Goal: Task Accomplishment & Management: Use online tool/utility

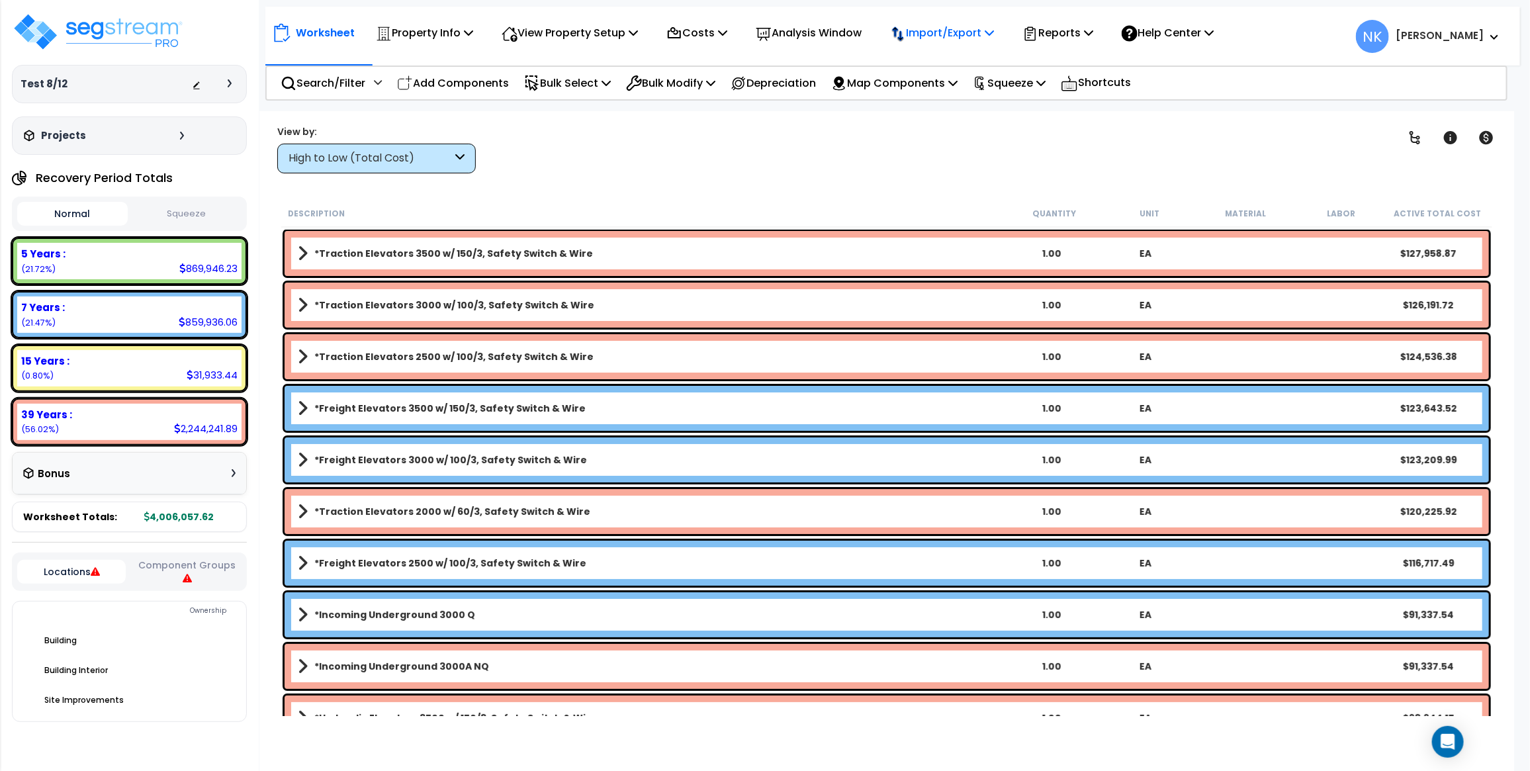
click at [473, 30] on p "Import/Export" at bounding box center [424, 33] width 97 height 18
click at [824, 133] on div "Clear Filters" at bounding box center [933, 148] width 882 height 49
click at [1078, 24] on p "Reports" at bounding box center [1058, 33] width 71 height 18
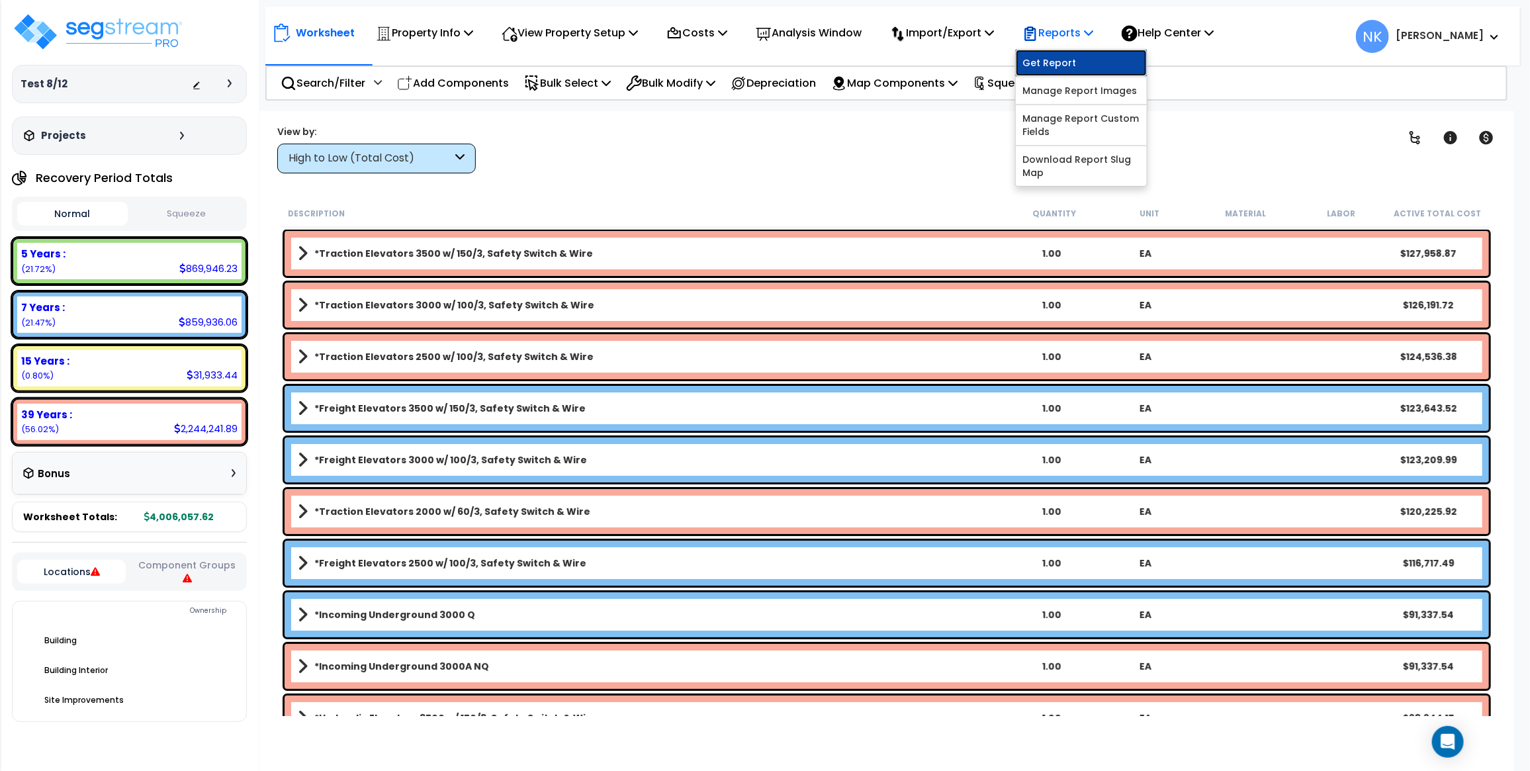
click at [1080, 54] on link "Get Report" at bounding box center [1081, 63] width 131 height 26
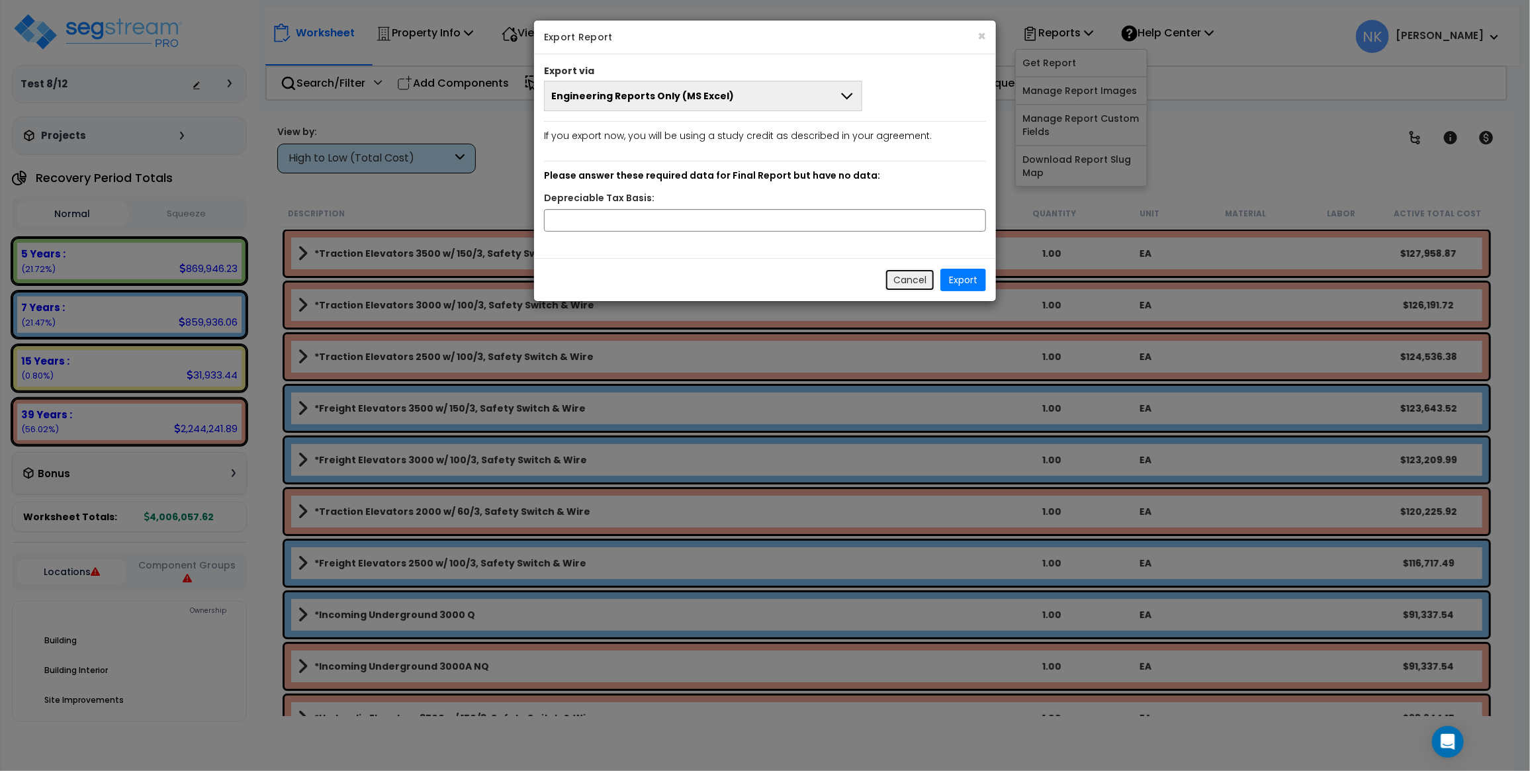
click at [915, 277] on button "Cancel" at bounding box center [910, 280] width 50 height 23
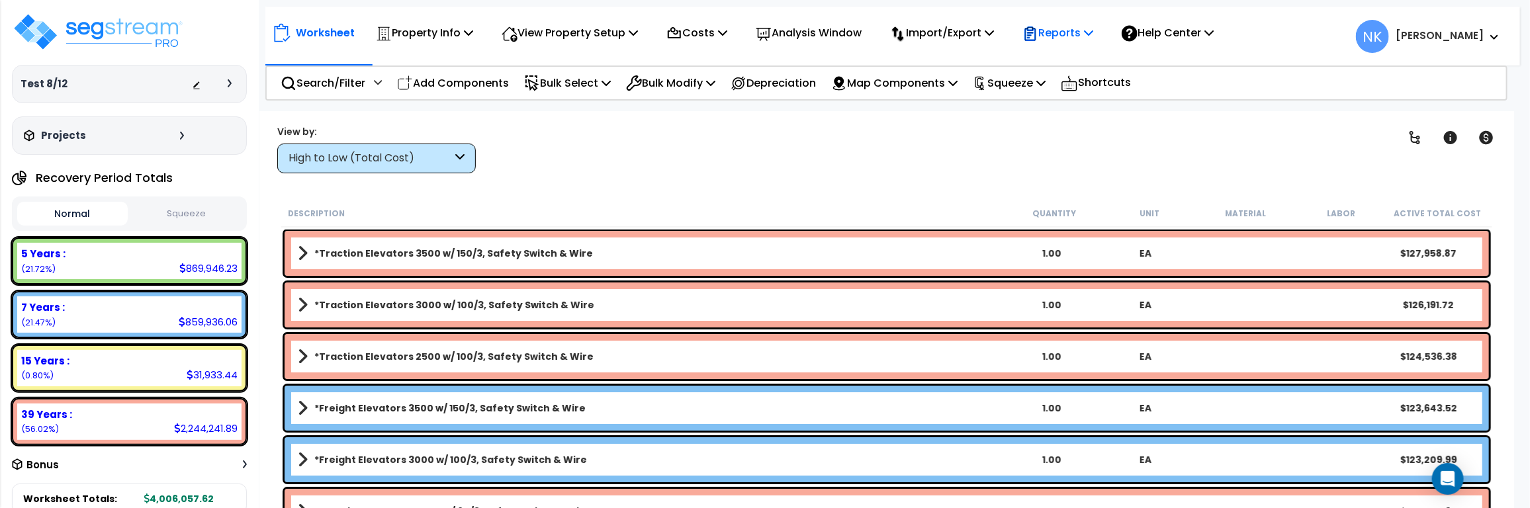
click at [1078, 31] on p "Reports" at bounding box center [1058, 33] width 71 height 18
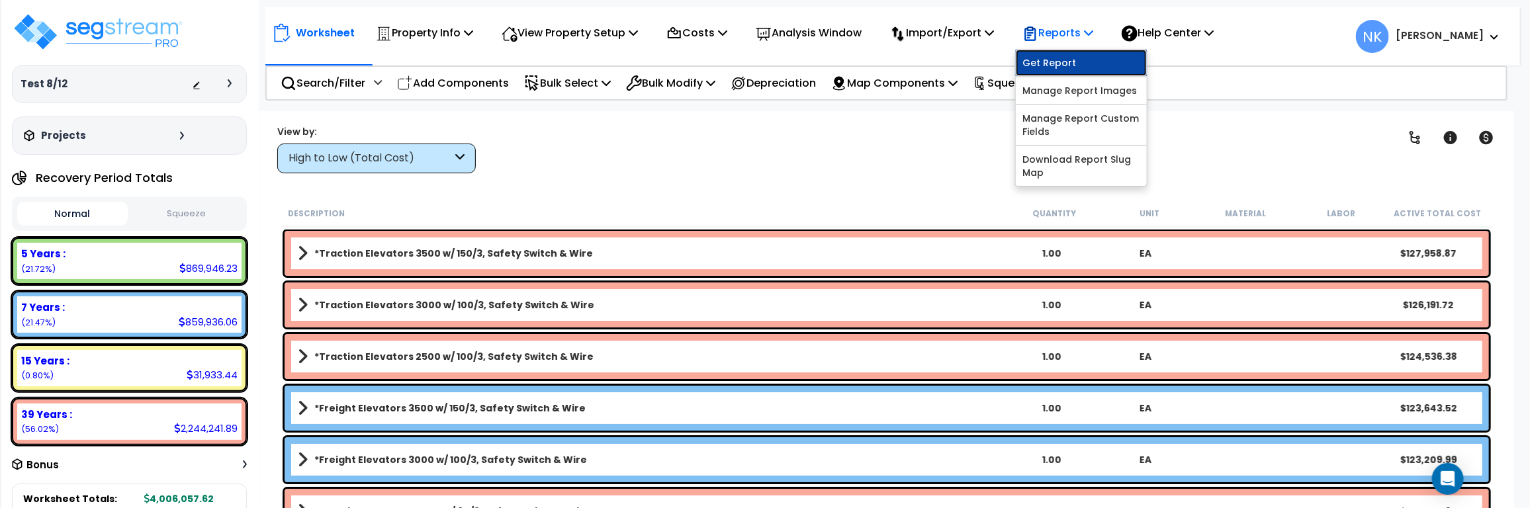
click at [1078, 51] on link "Get Report" at bounding box center [1081, 63] width 131 height 26
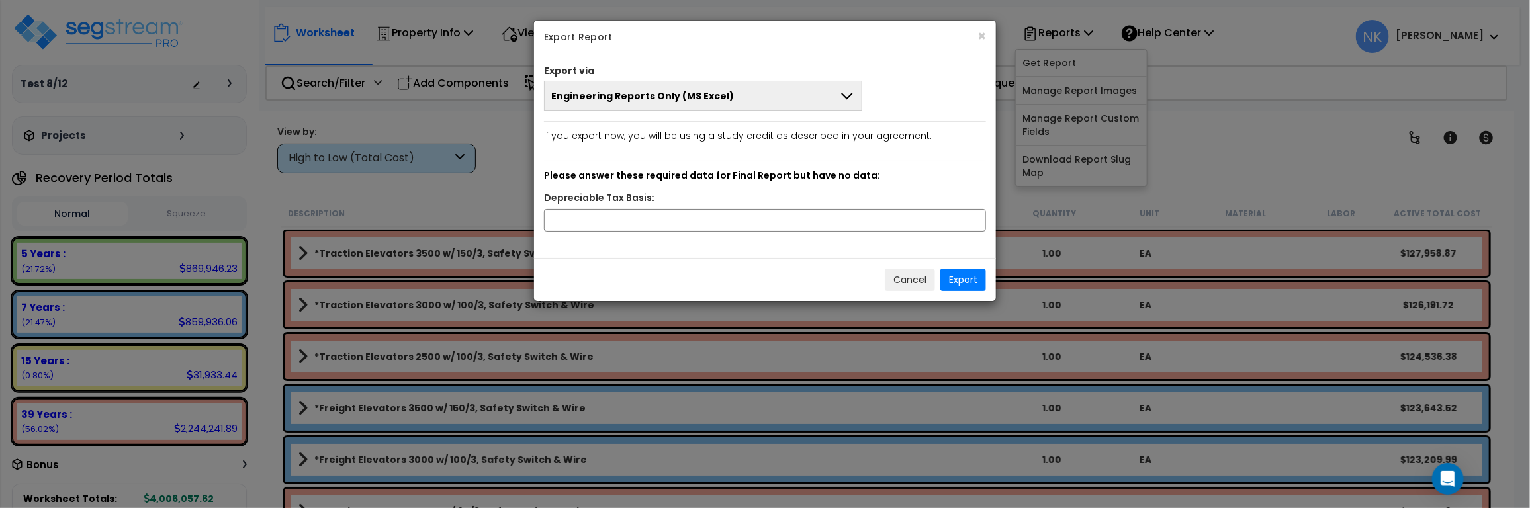
click at [696, 103] on span "Engineering Reports Only (MS Excel)" at bounding box center [642, 95] width 183 height 13
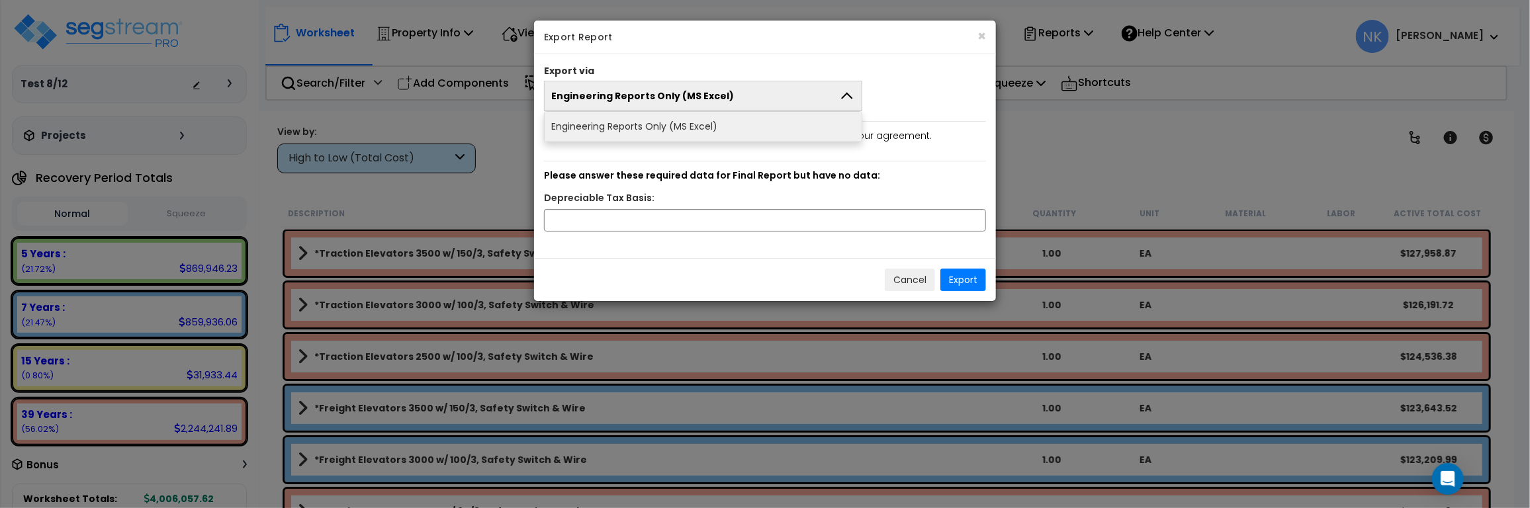
click at [696, 103] on span "Engineering Reports Only (MS Excel)" at bounding box center [642, 95] width 183 height 13
click at [675, 216] on input "text" at bounding box center [765, 220] width 442 height 23
type input "1,000,000"
drag, startPoint x: 672, startPoint y: 225, endPoint x: 133, endPoint y: 146, distance: 544.6
click at [133, 146] on div "× Export Report Export via Engineering Reports Only (MS Excel) Engineering Repo…" at bounding box center [765, 254] width 1530 height 508
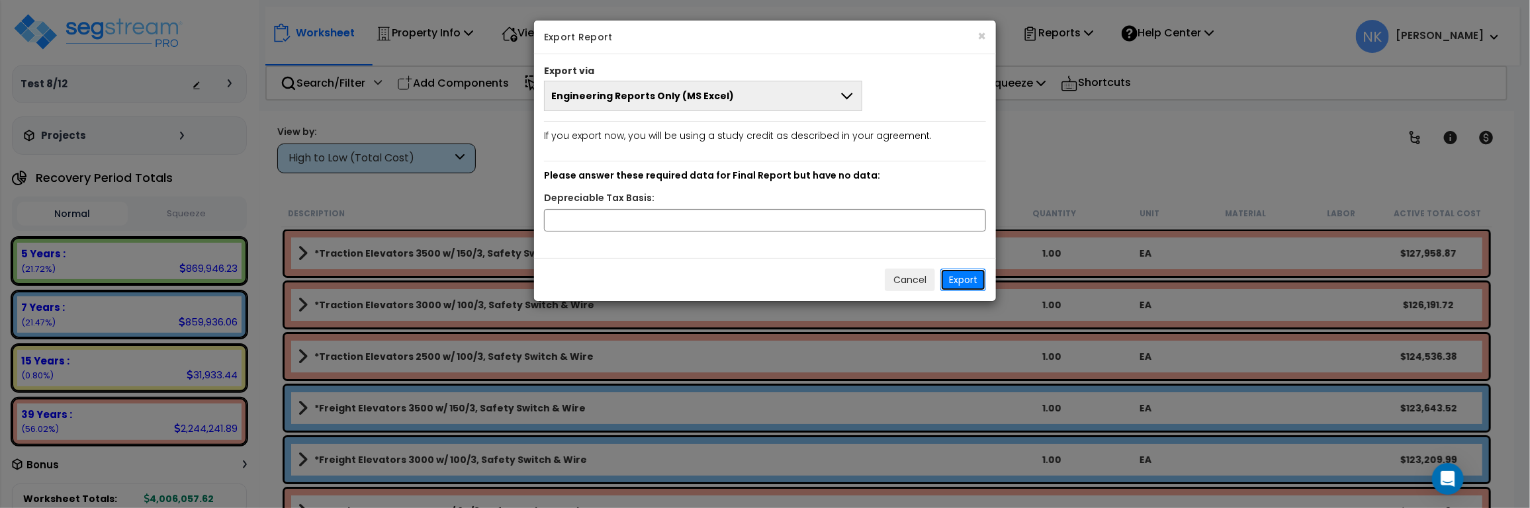
click at [957, 280] on button "Export" at bounding box center [964, 280] width 46 height 23
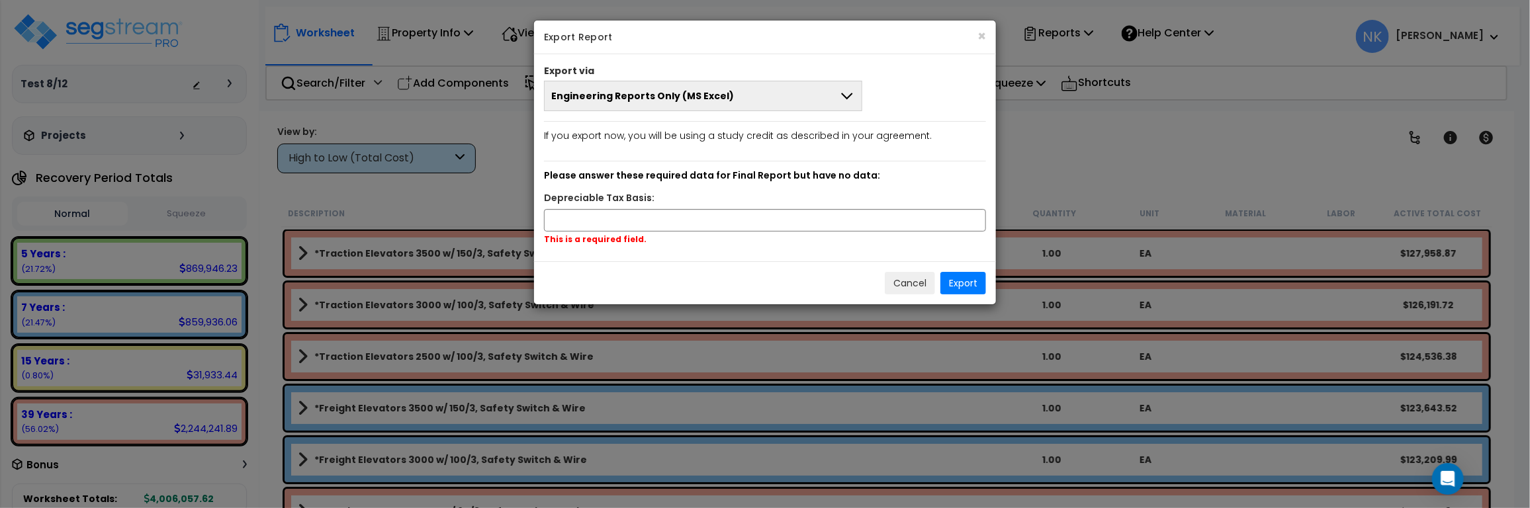
click at [778, 230] on div "This is a required field." at bounding box center [765, 229] width 462 height 41
click at [775, 222] on input "text" at bounding box center [765, 219] width 442 height 23
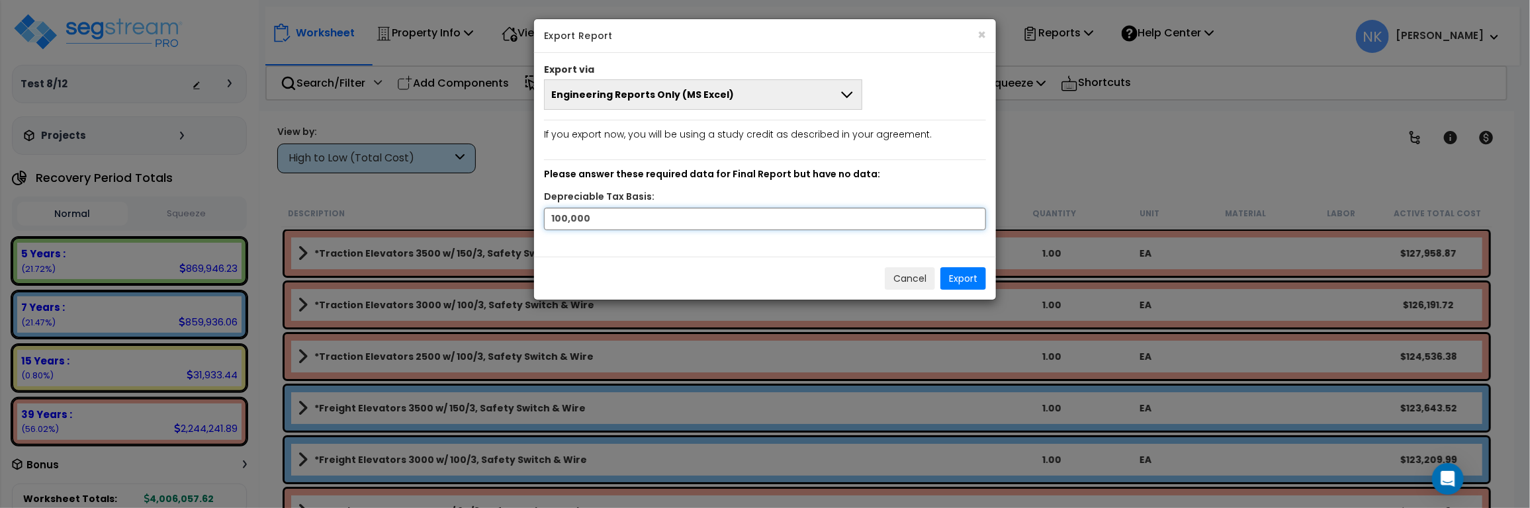
type input "100,000"
click at [970, 273] on button "Export" at bounding box center [964, 278] width 46 height 23
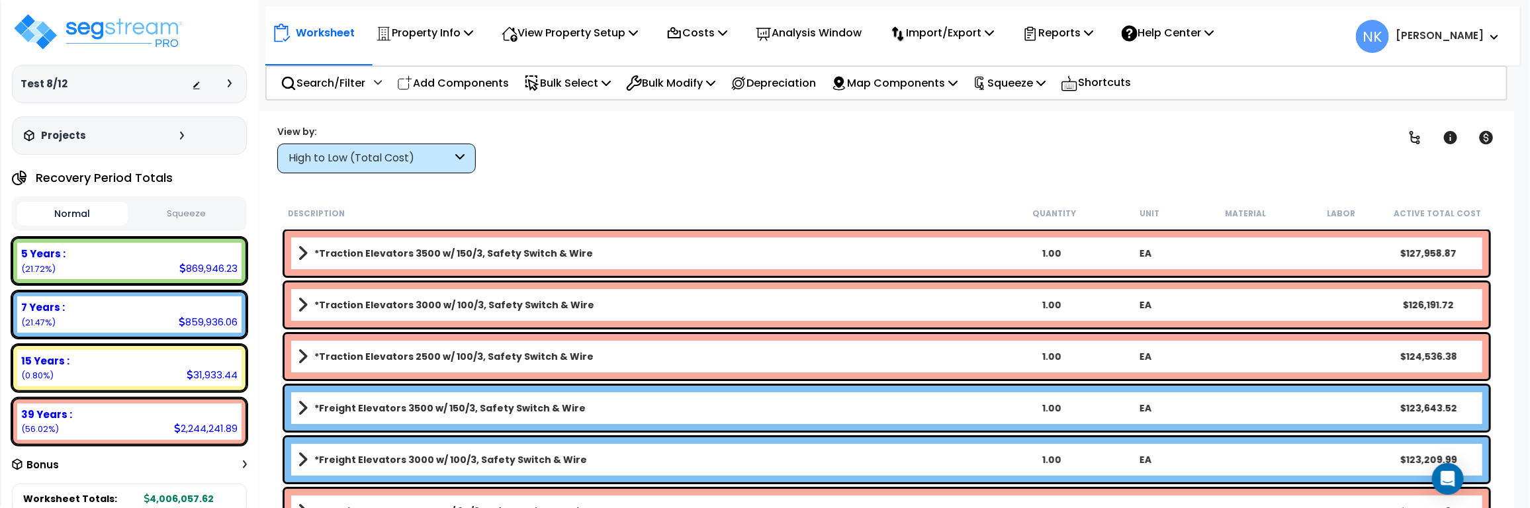
click at [225, 87] on div at bounding box center [215, 83] width 46 height 13
click at [232, 87] on div at bounding box center [233, 83] width 11 height 8
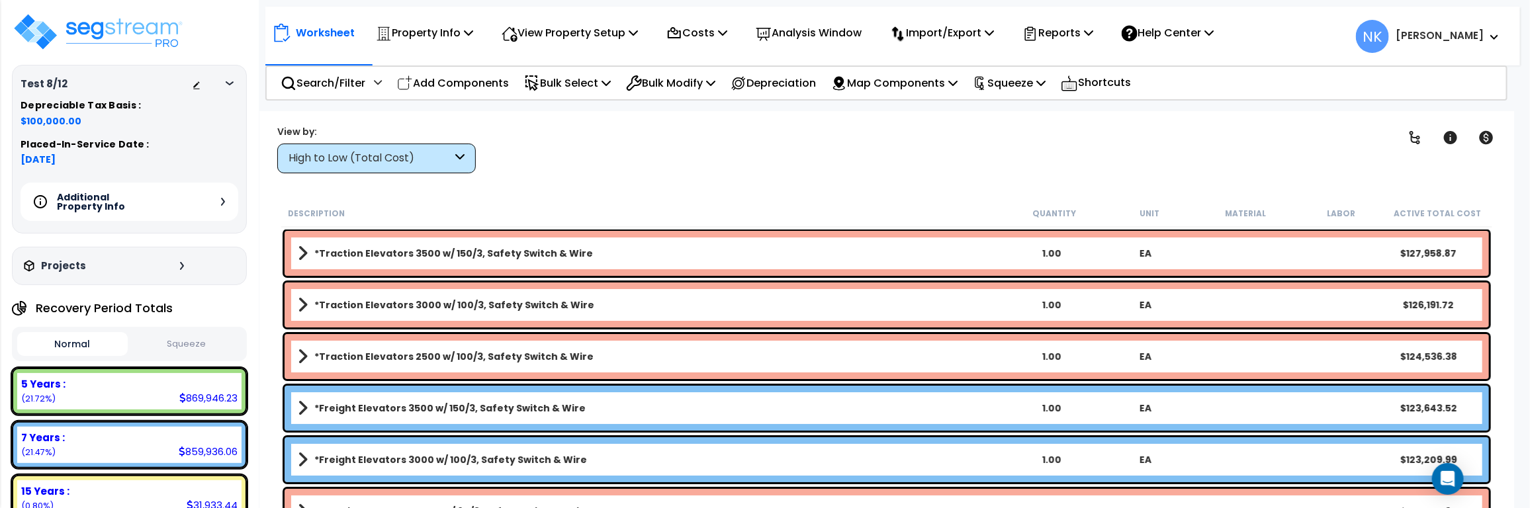
click at [228, 200] on div "Additional Property Info" at bounding box center [130, 202] width 218 height 38
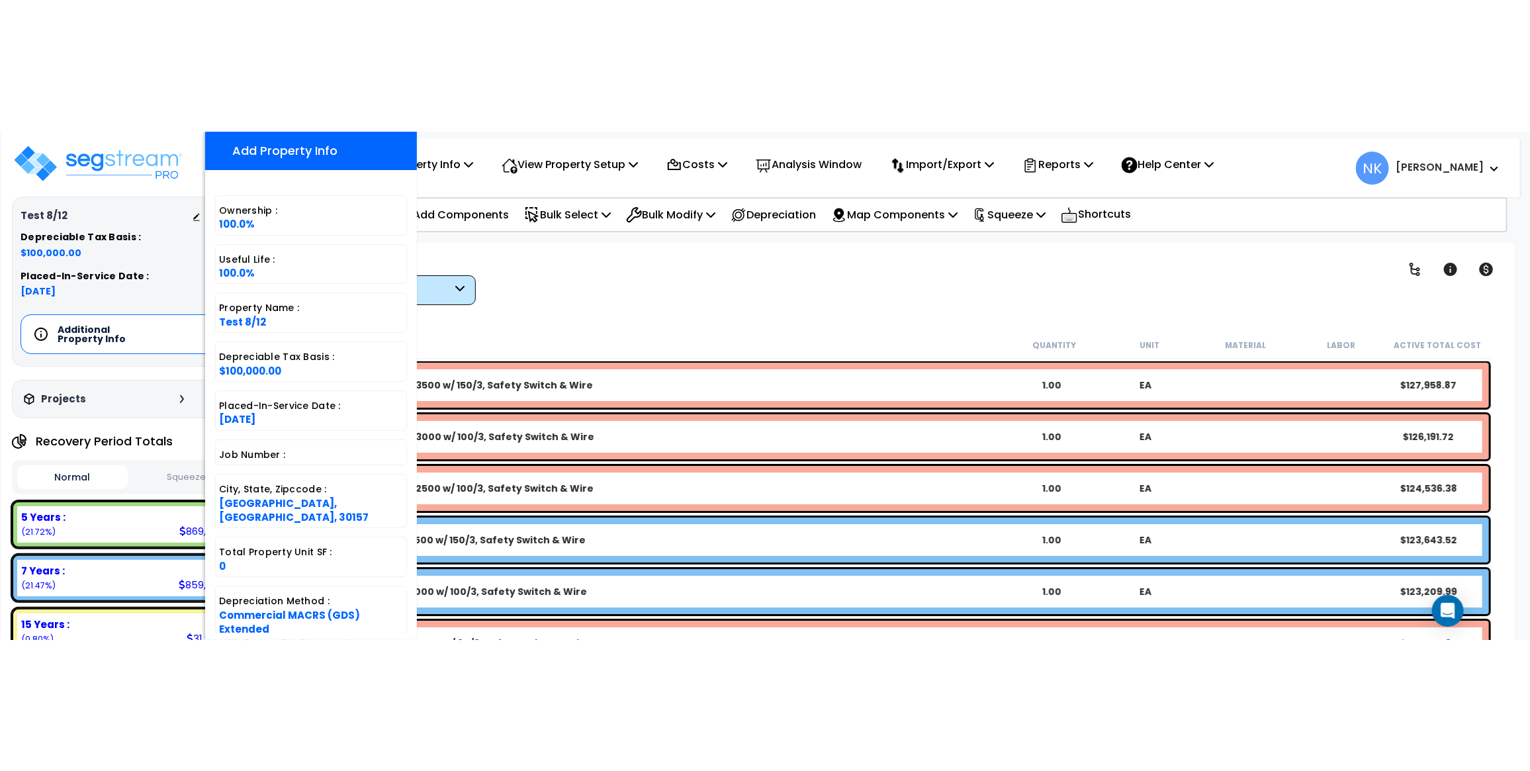
scroll to position [212, 0]
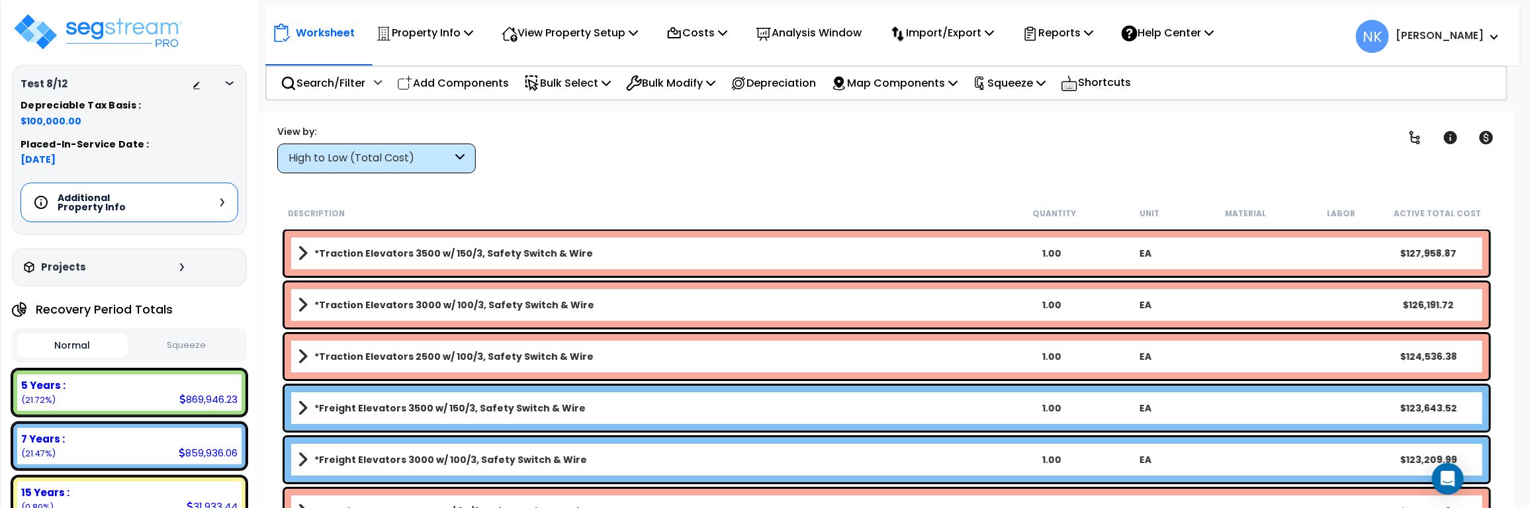
click at [663, 152] on div "Clear Filters" at bounding box center [933, 148] width 882 height 49
click at [228, 79] on div at bounding box center [233, 83] width 11 height 8
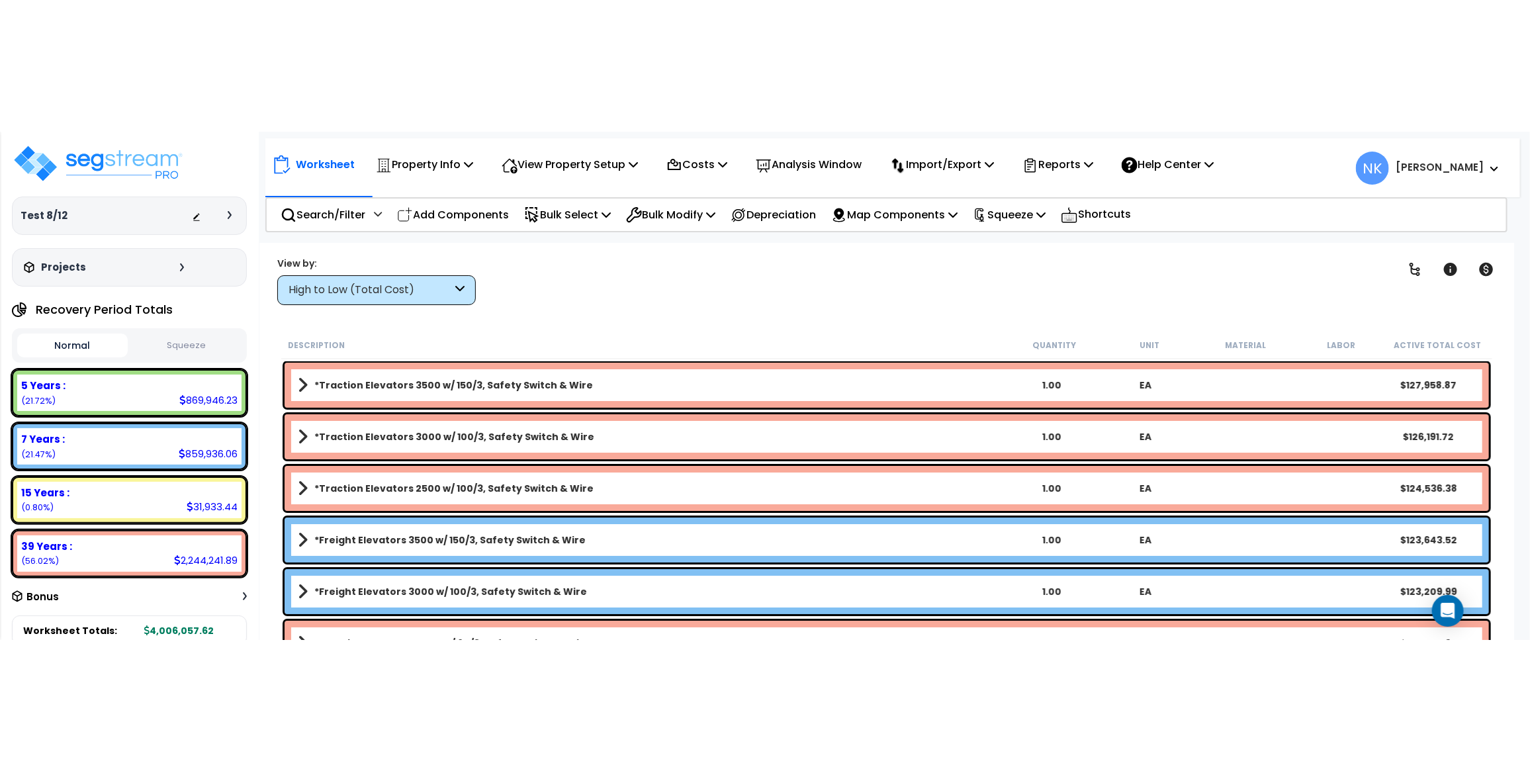
scroll to position [0, 0]
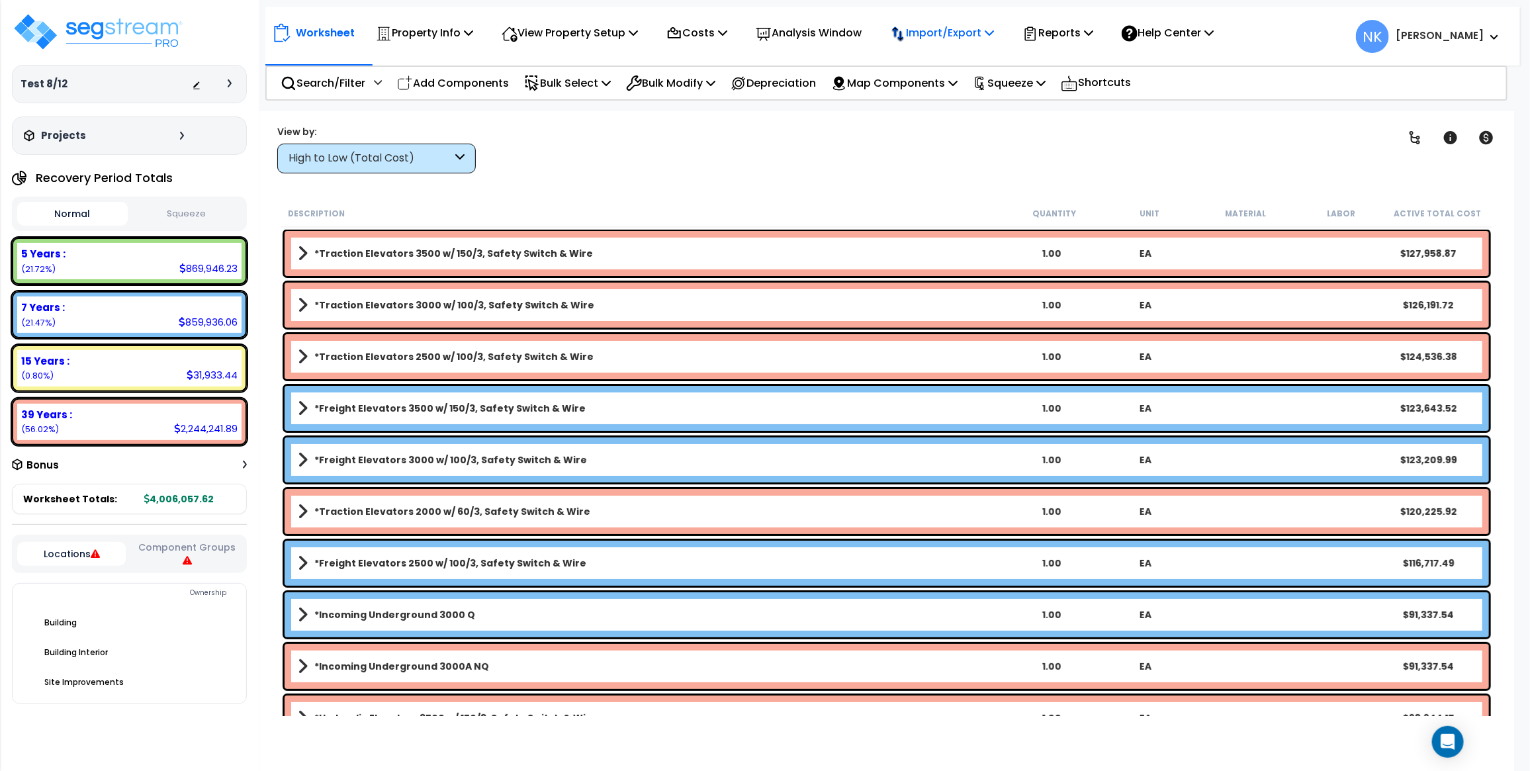
click at [473, 24] on p "Import/Export" at bounding box center [424, 33] width 97 height 18
click at [1070, 27] on p "Reports" at bounding box center [1058, 33] width 71 height 18
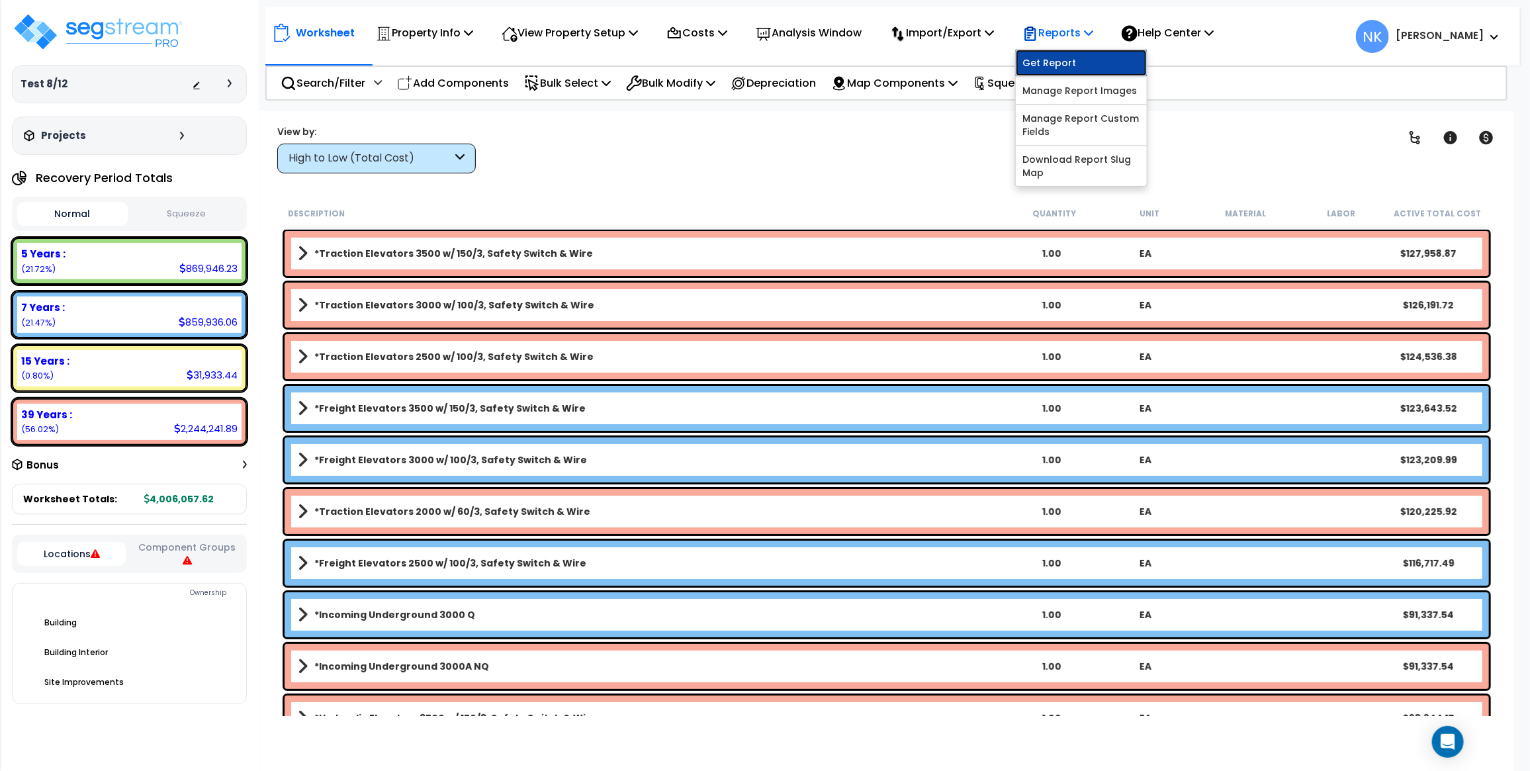
click at [1051, 54] on link "Get Report" at bounding box center [1081, 63] width 131 height 26
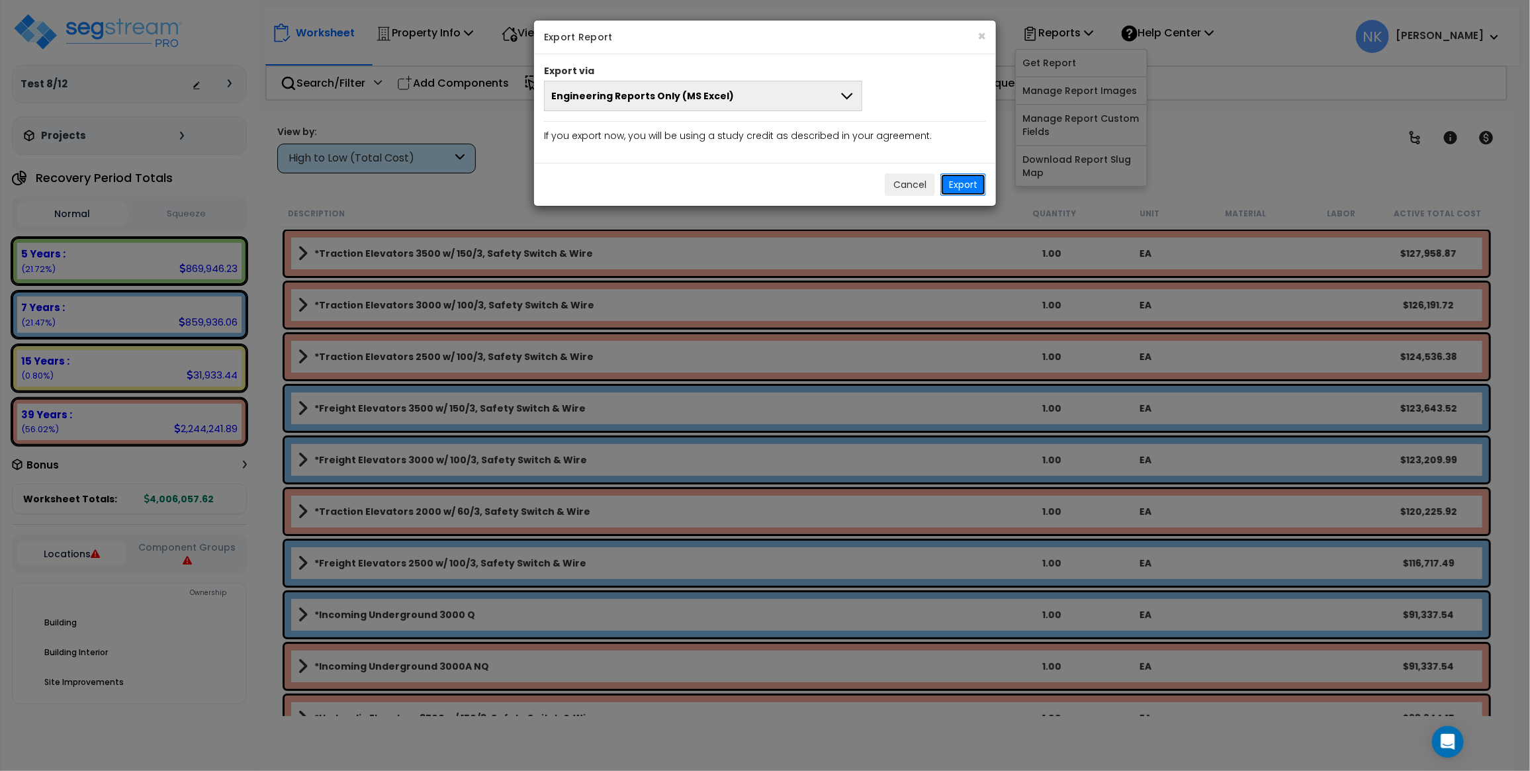
click at [960, 179] on button "Export" at bounding box center [964, 184] width 46 height 23
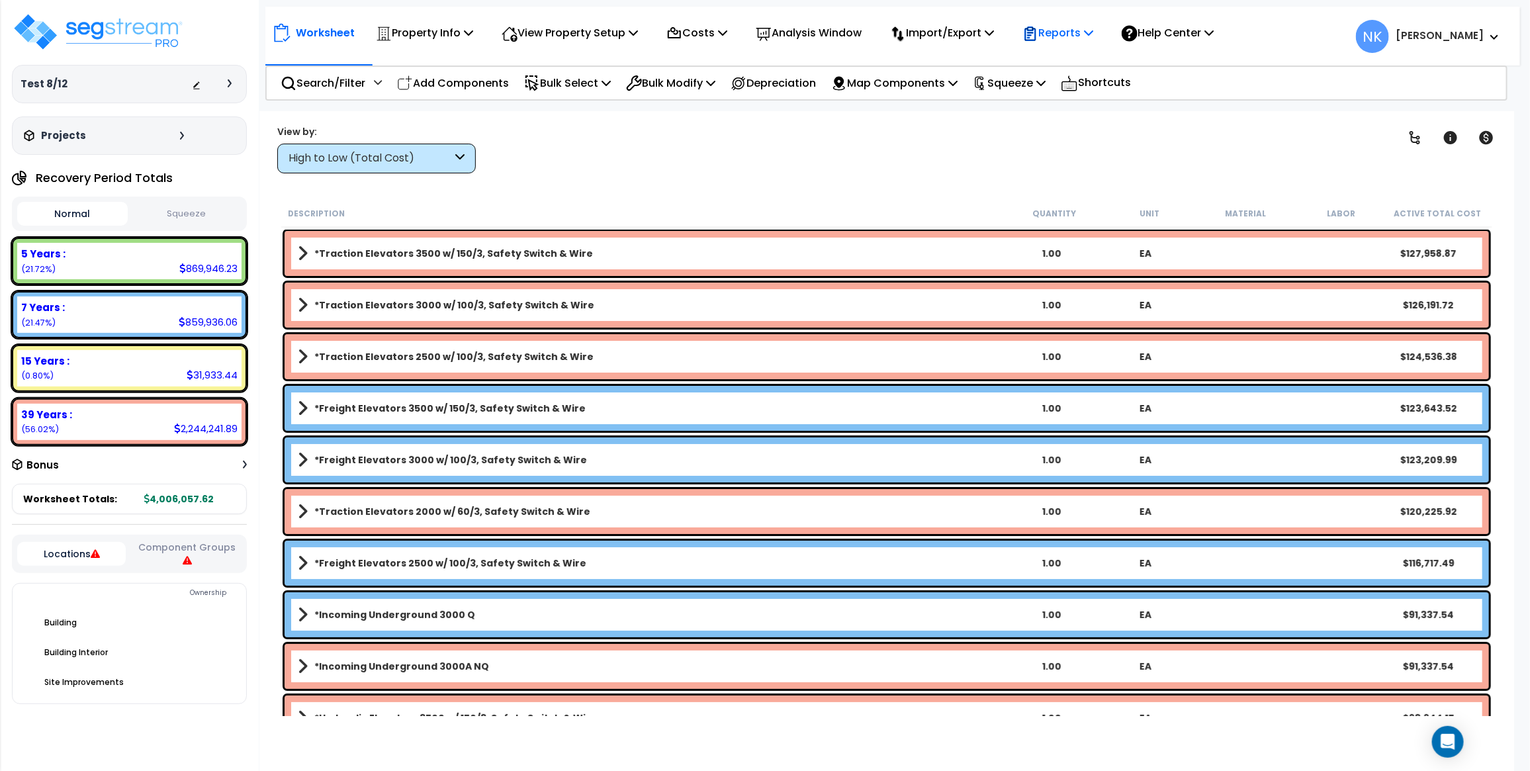
click at [1064, 30] on p "Reports" at bounding box center [1058, 33] width 71 height 18
click at [1060, 54] on link "Get Report" at bounding box center [1081, 63] width 131 height 26
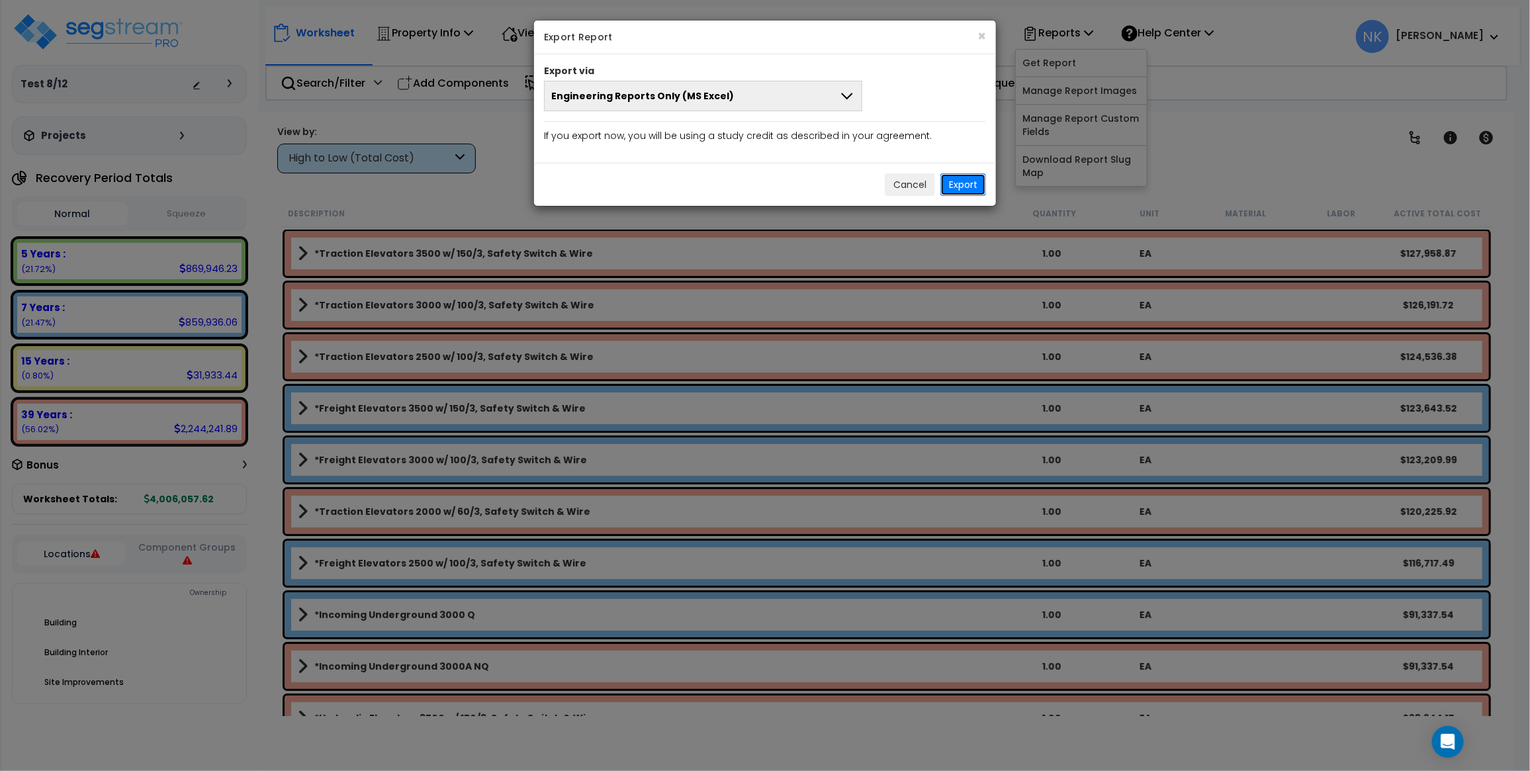
click at [957, 186] on button "Export" at bounding box center [964, 184] width 46 height 23
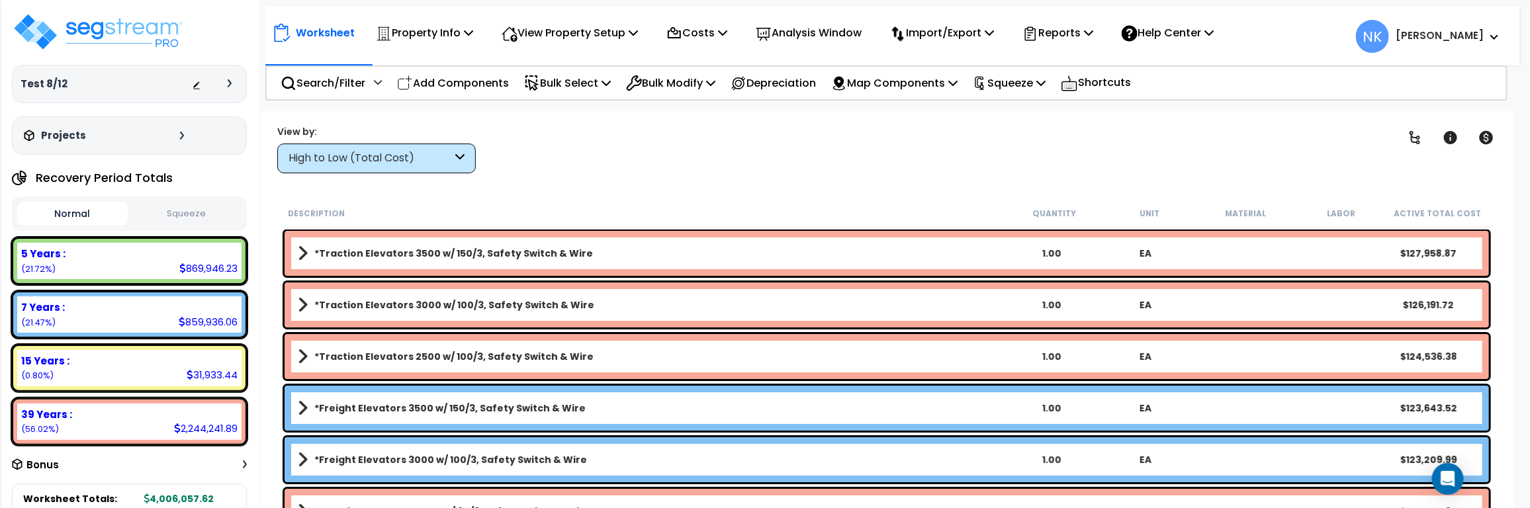
click at [487, 194] on div "Worksheet Property Info Property Setup Add Property Unit Template property Clon…" at bounding box center [886, 365] width 1255 height 508
click at [1060, 36] on p "Reports" at bounding box center [1058, 33] width 71 height 18
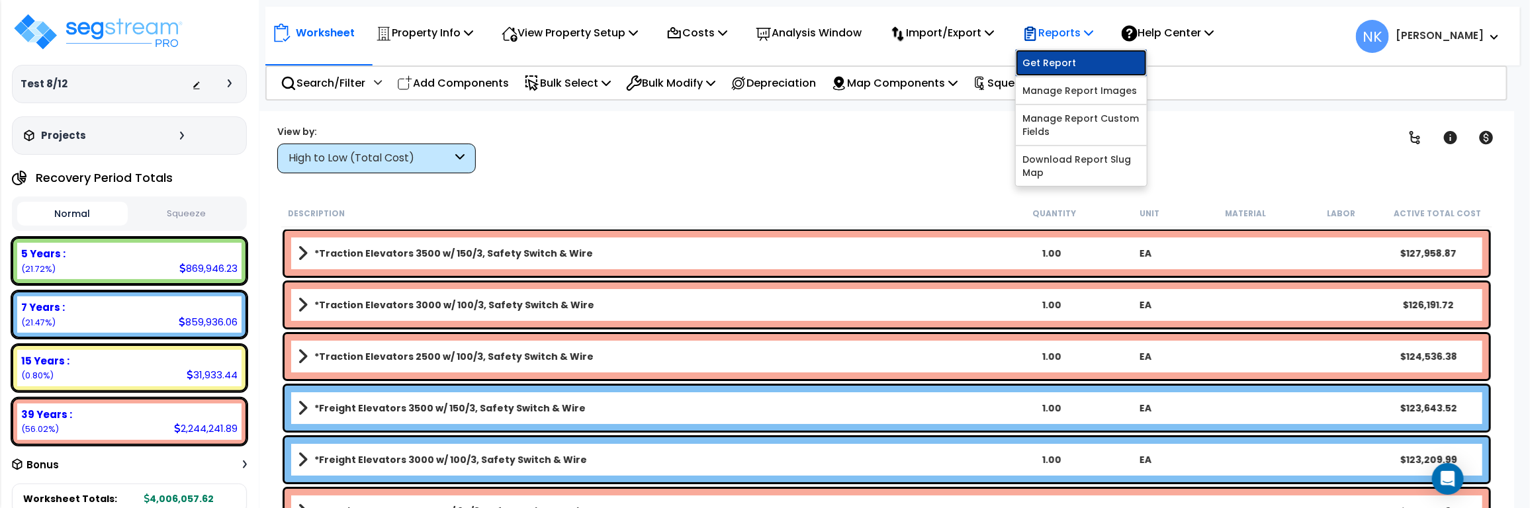
click at [1046, 64] on link "Get Report" at bounding box center [1081, 63] width 131 height 26
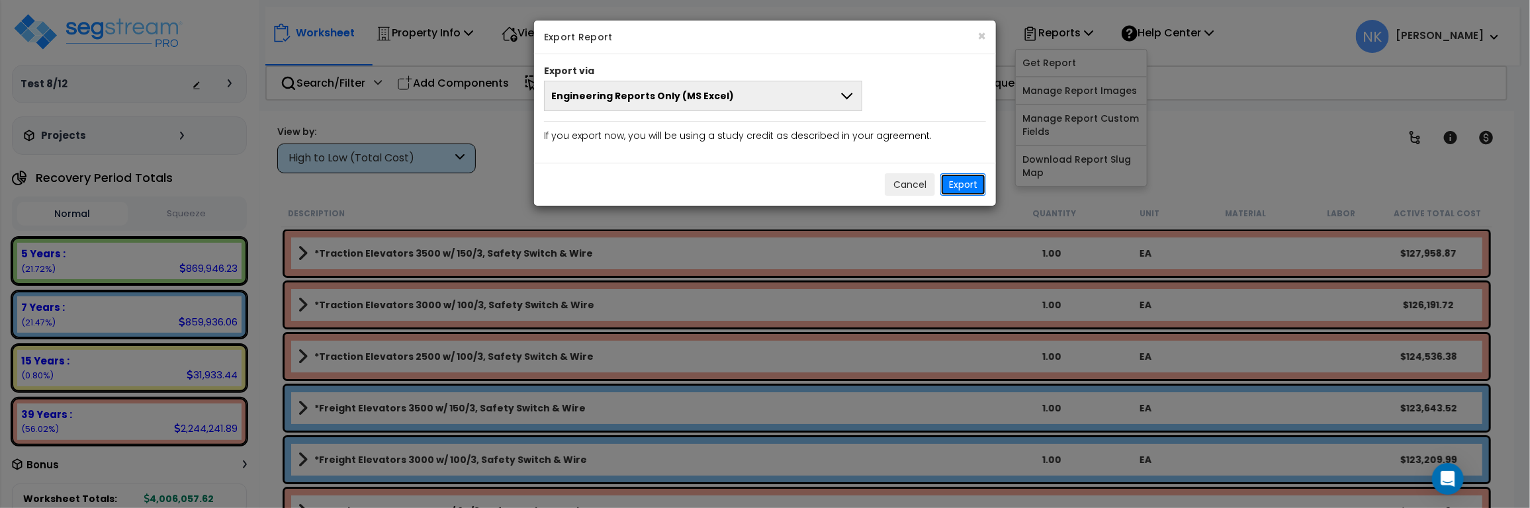
click at [964, 186] on button "Export" at bounding box center [964, 184] width 46 height 23
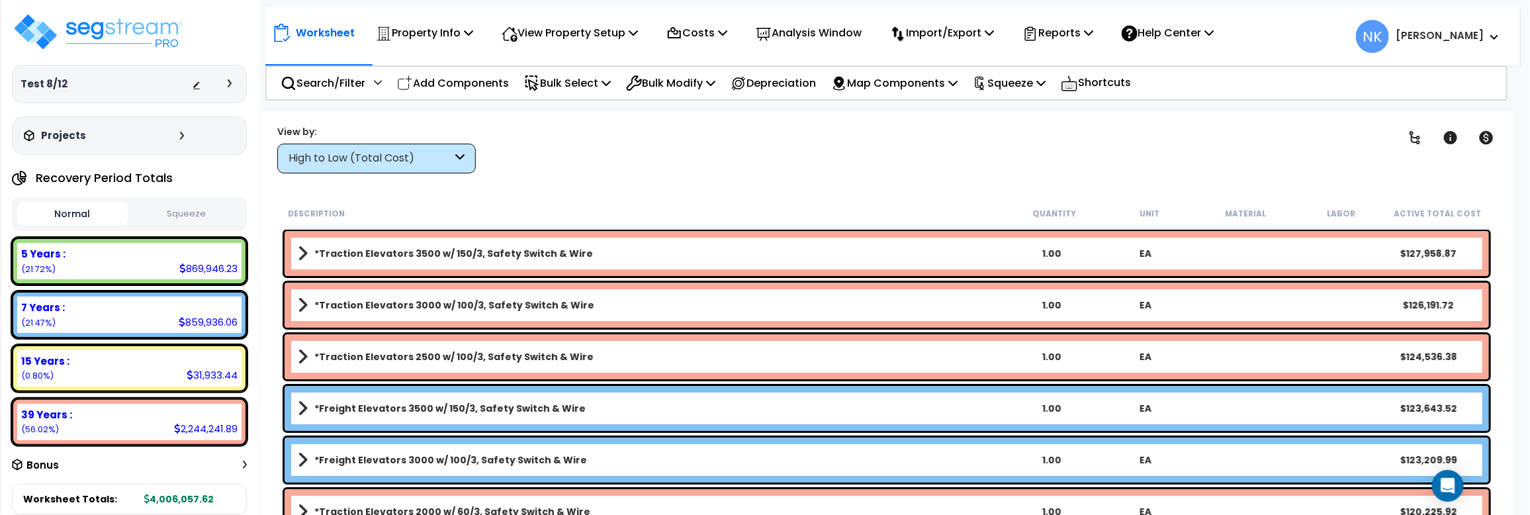
click at [1477, 28] on b "[PERSON_NAME]" at bounding box center [1440, 35] width 88 height 14
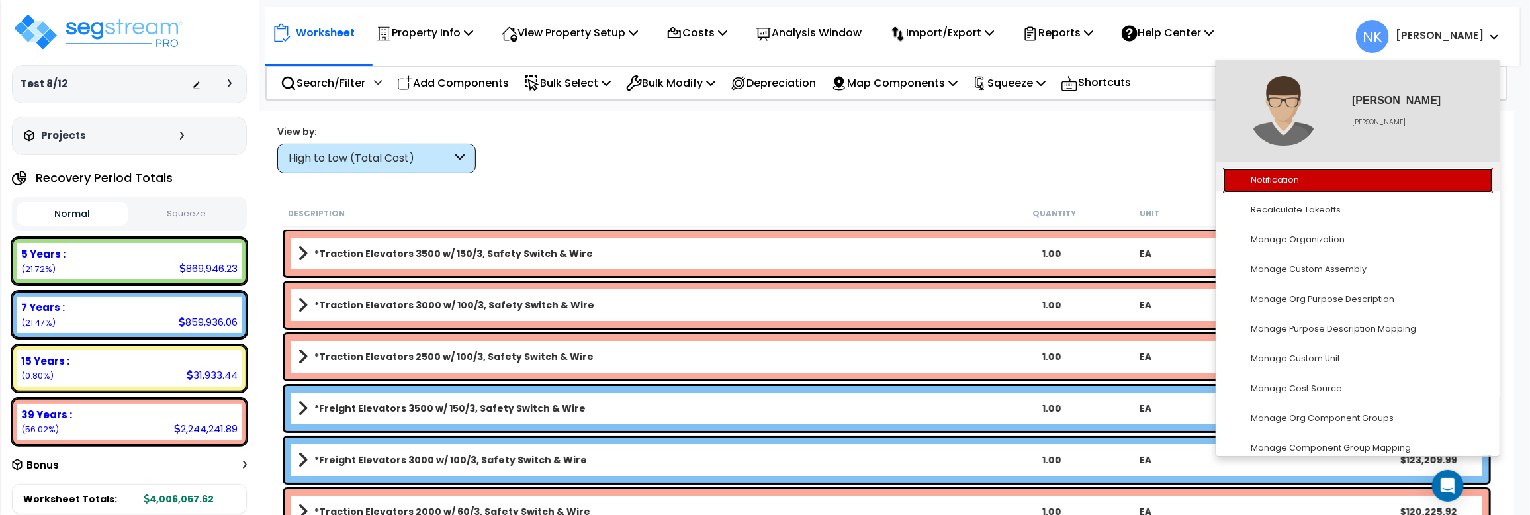
click at [1295, 168] on link "Notification" at bounding box center [1358, 180] width 270 height 24
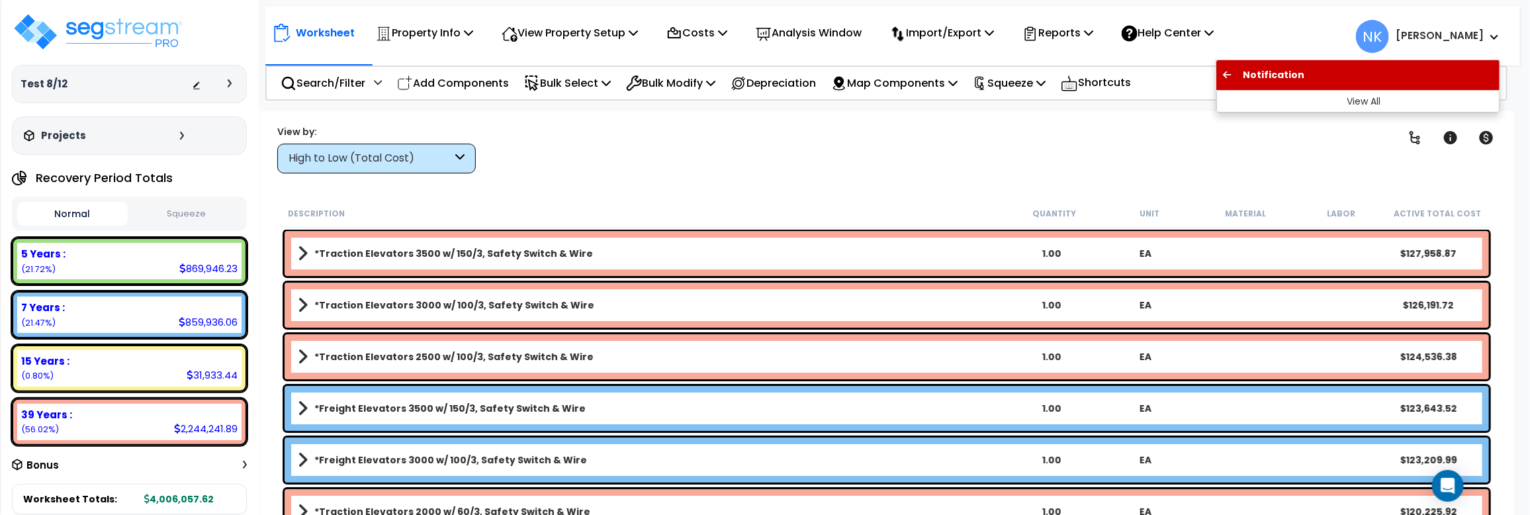
click at [1294, 68] on span "Notification" at bounding box center [1268, 74] width 71 height 13
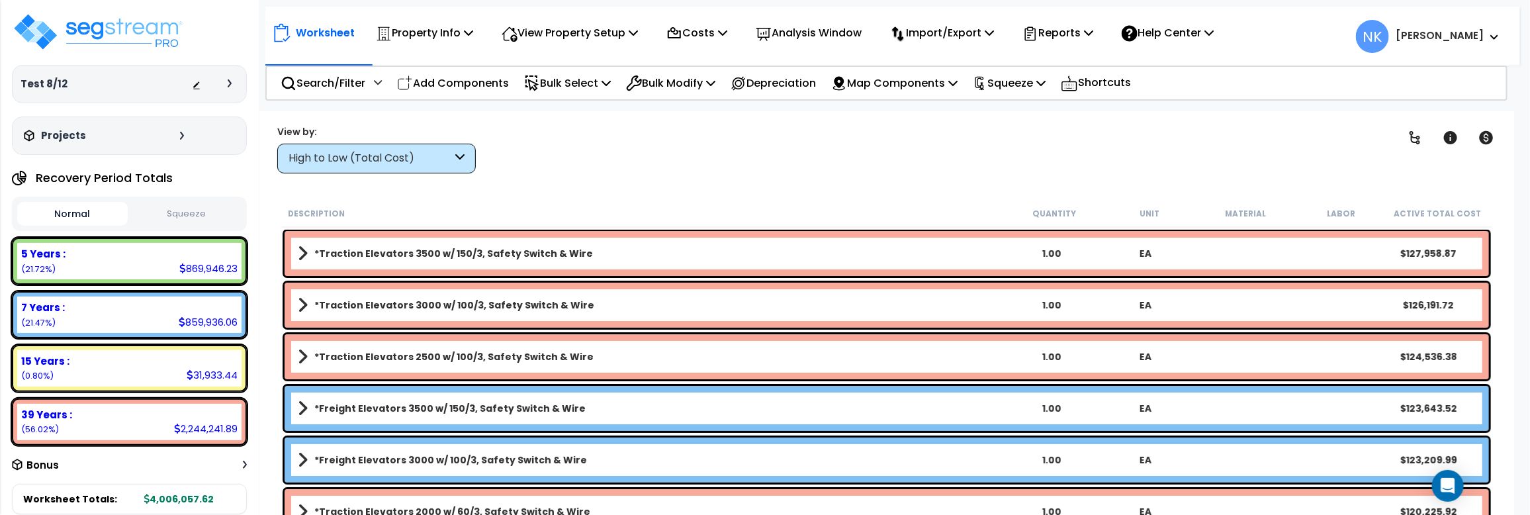
click at [1021, 119] on div "Worksheet Property Info Property Setup Add Property Unit Template property Clon…" at bounding box center [886, 368] width 1255 height 515
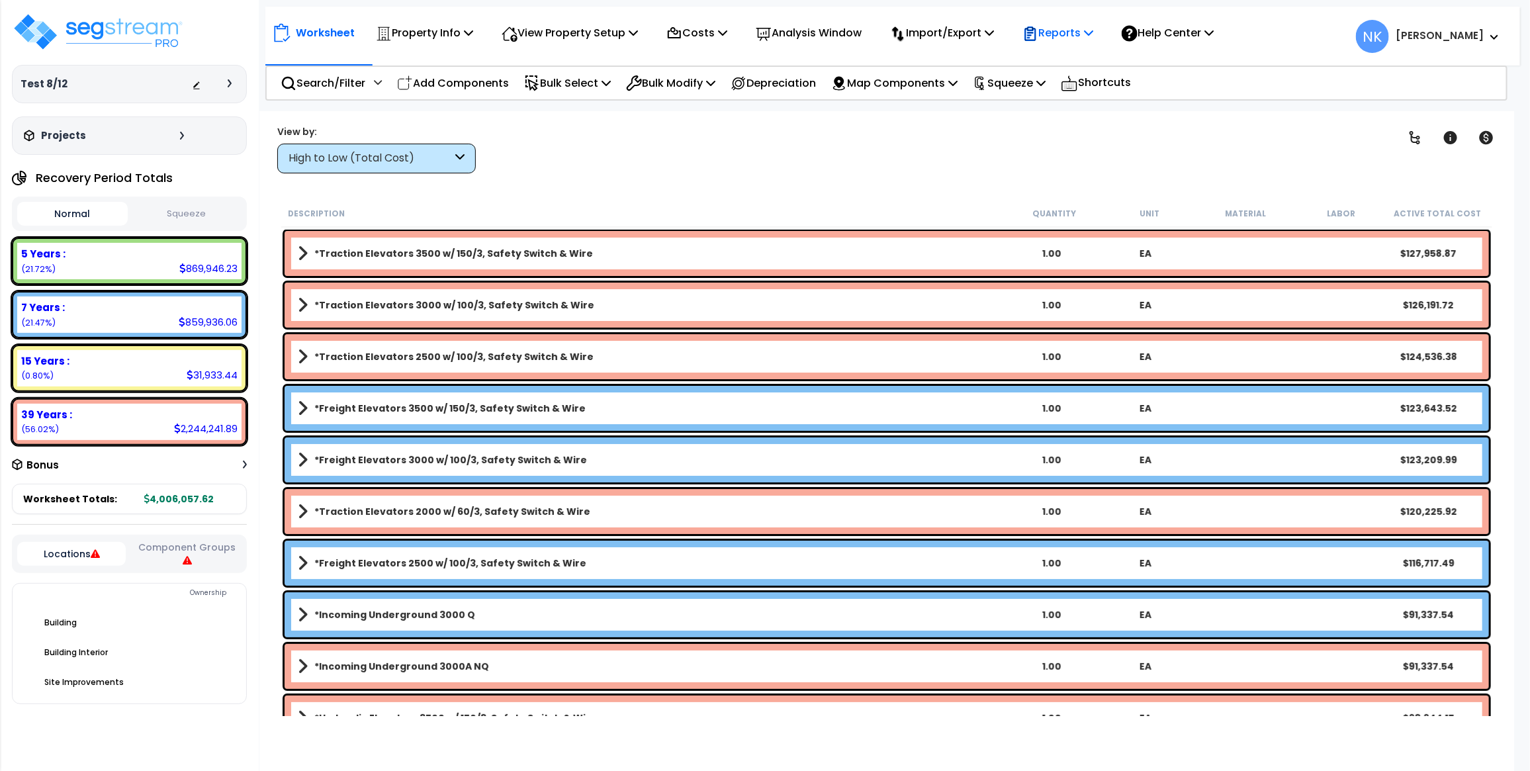
click at [1074, 30] on p "Reports" at bounding box center [1058, 33] width 71 height 18
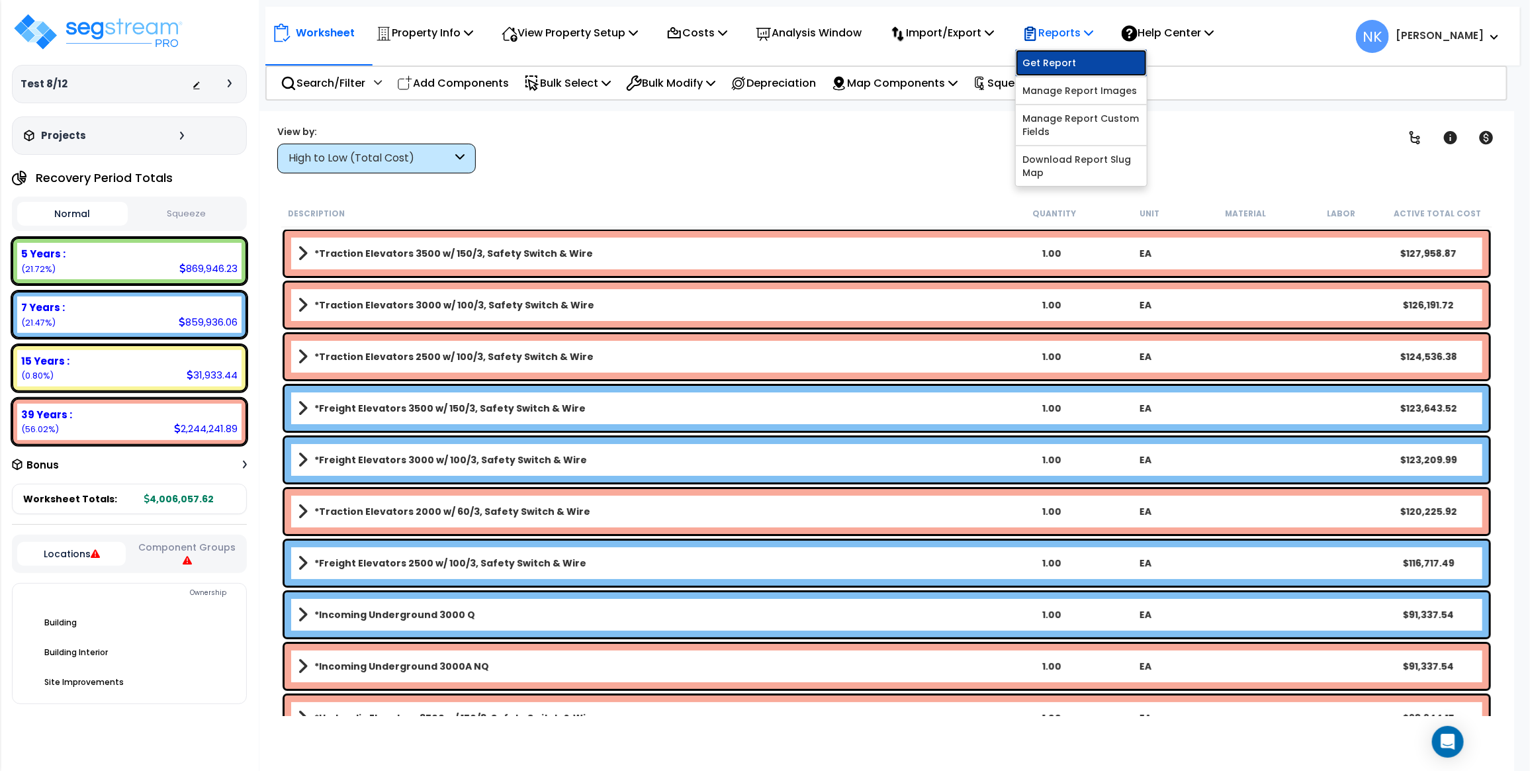
click at [1091, 71] on link "Get Report" at bounding box center [1081, 63] width 131 height 26
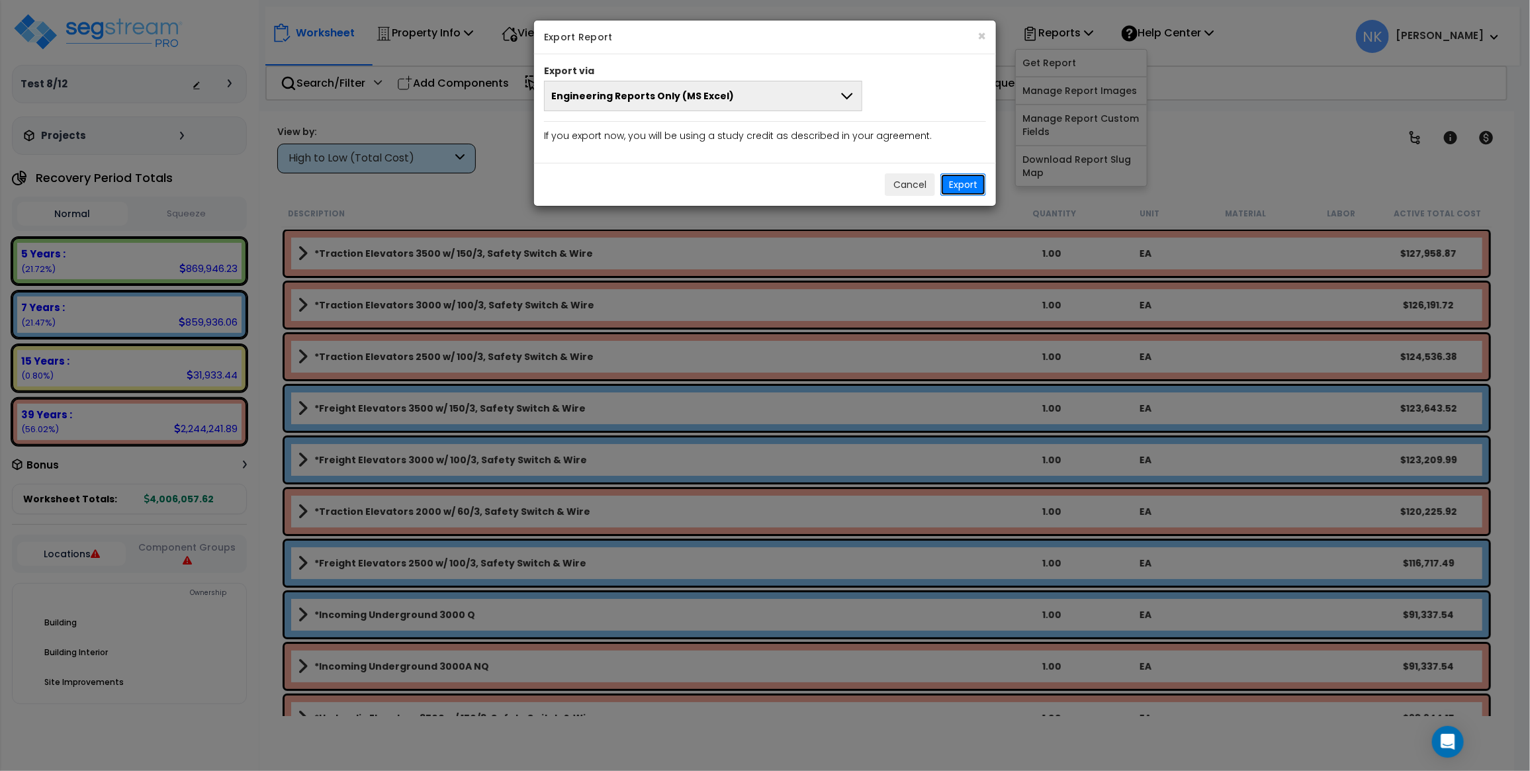
click at [972, 185] on button "Export" at bounding box center [964, 184] width 46 height 23
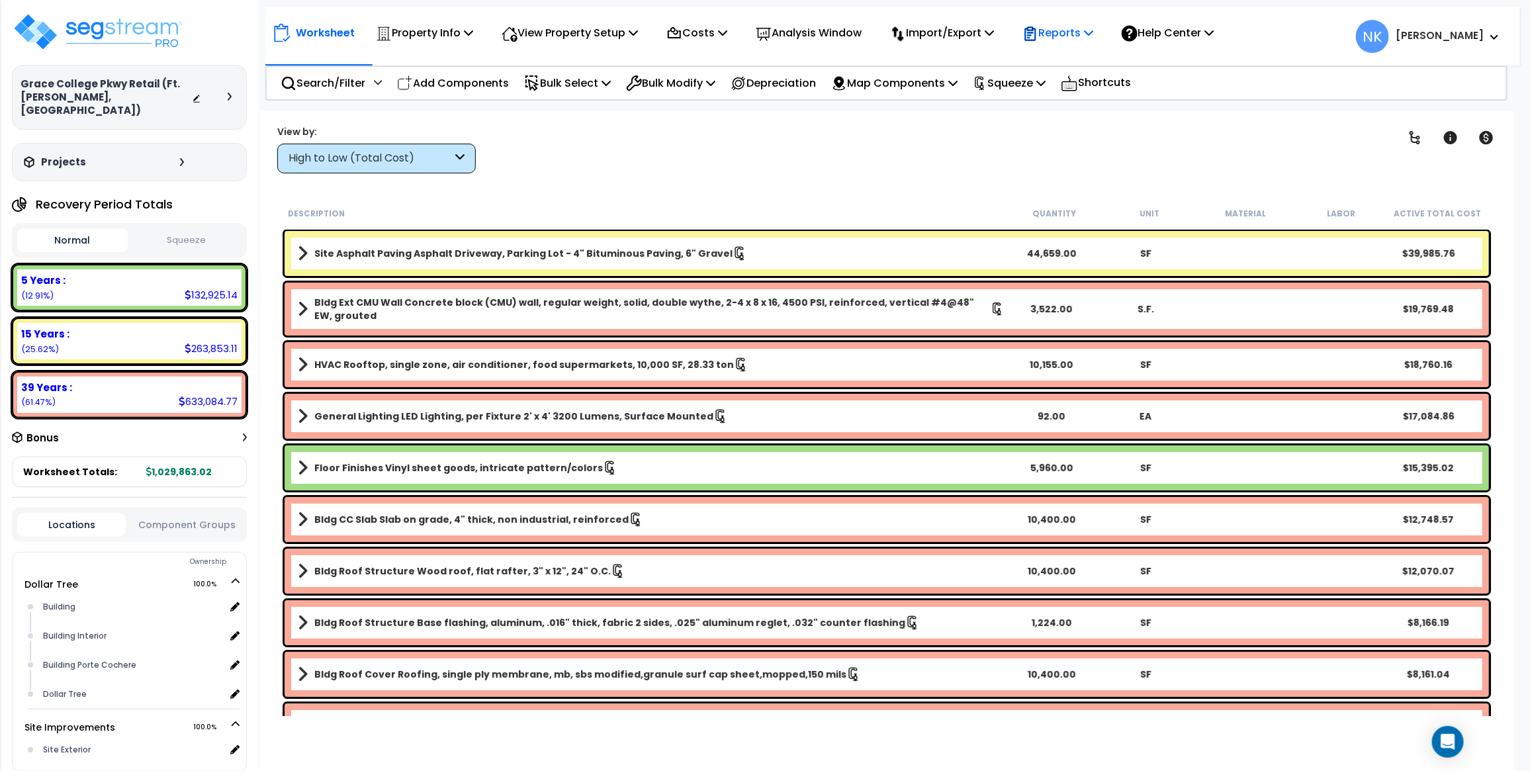
click at [1037, 34] on icon at bounding box center [1030, 33] width 11 height 14
click at [556, 180] on div "Worksheet Property Info Property Setup Add Property Unit Template property Clon…" at bounding box center [886, 496] width 1255 height 771
click at [1116, 81] on p "Shortcuts" at bounding box center [1096, 82] width 70 height 19
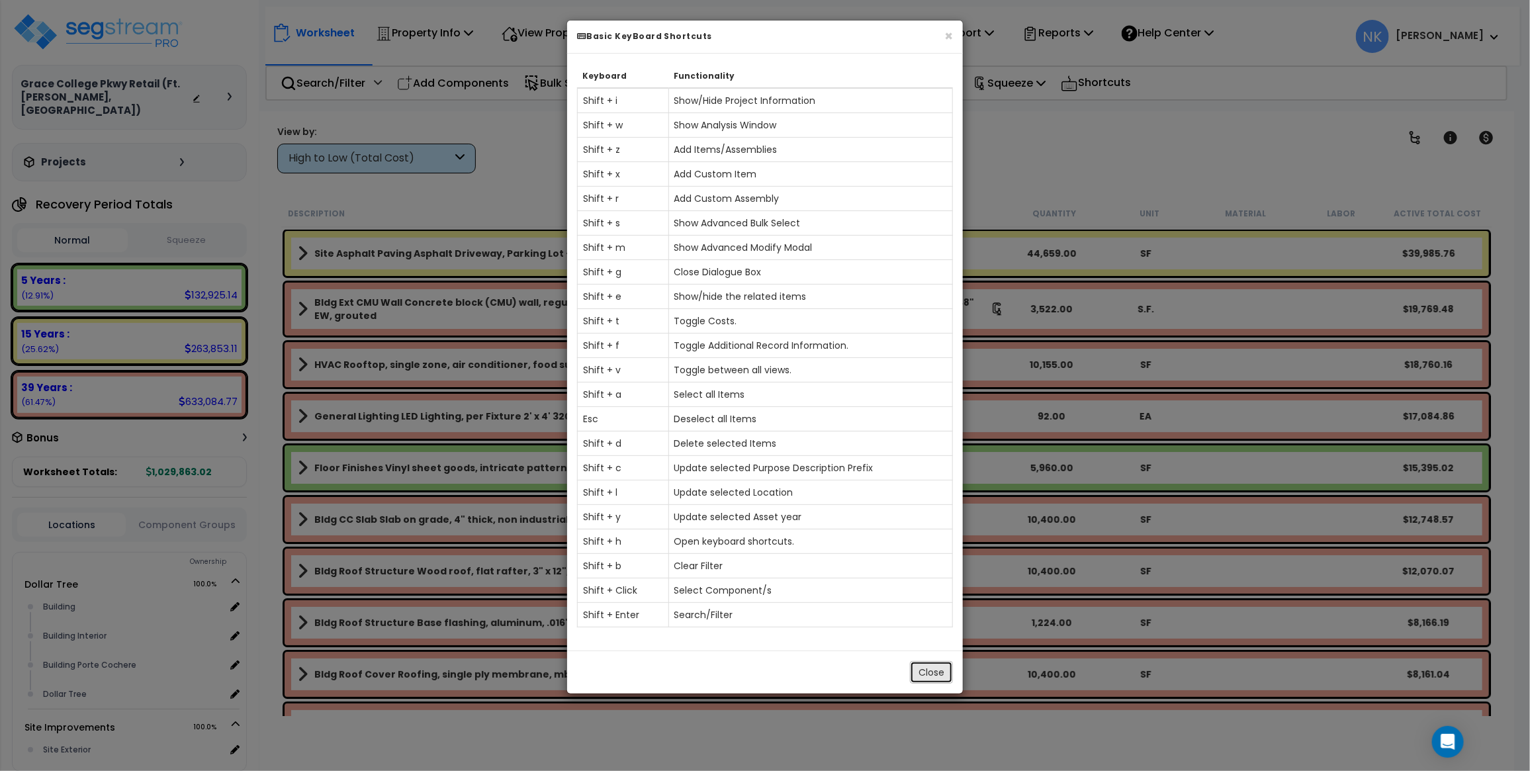
click at [924, 682] on button "Close" at bounding box center [931, 672] width 43 height 23
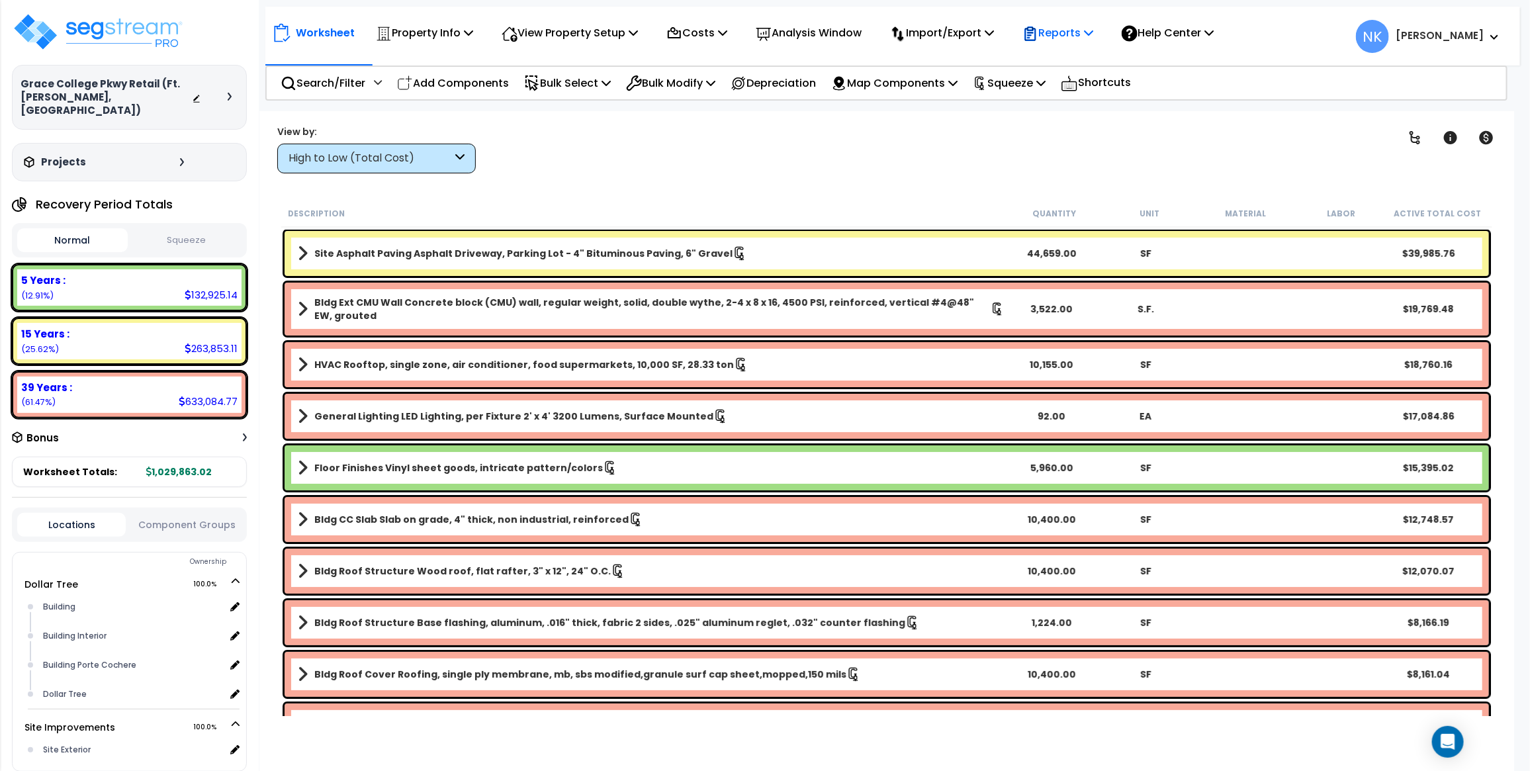
click at [1066, 30] on p "Reports" at bounding box center [1058, 33] width 71 height 18
click at [1062, 64] on link "Get Report" at bounding box center [1081, 63] width 131 height 26
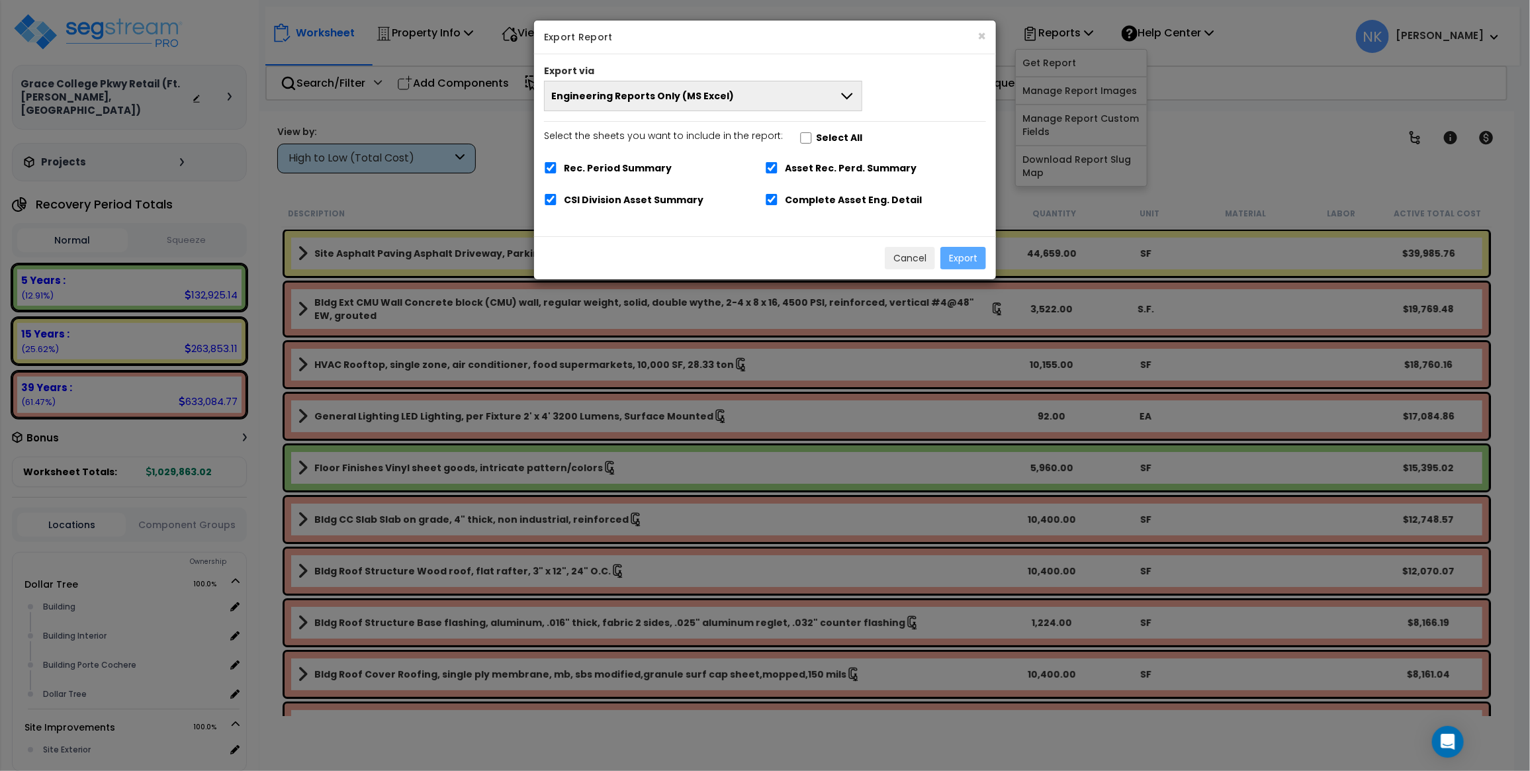
click at [682, 101] on span "Engineering Reports Only (MS Excel)" at bounding box center [642, 95] width 183 height 13
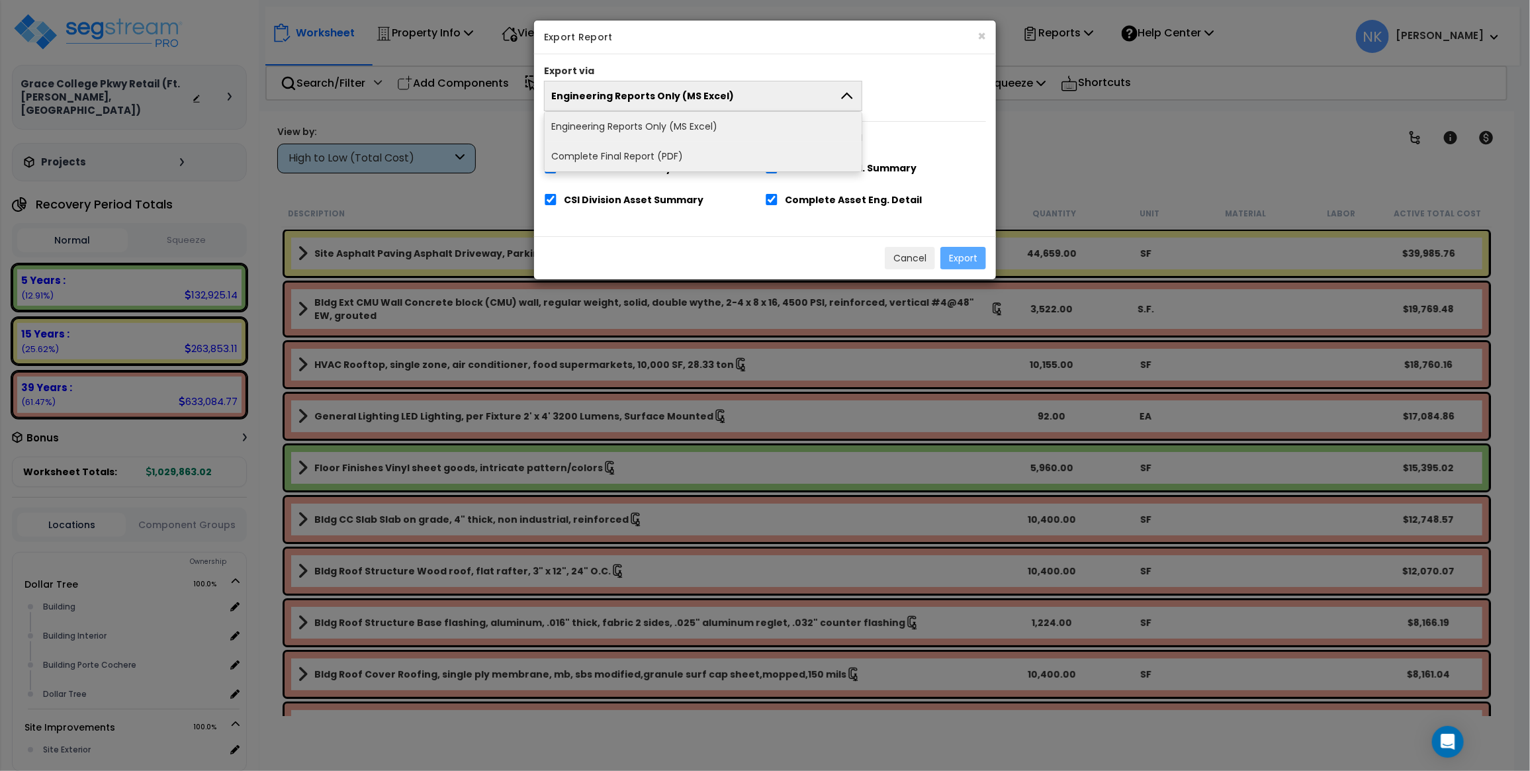
click at [679, 161] on li "Complete Final Report (PDF)" at bounding box center [703, 157] width 317 height 30
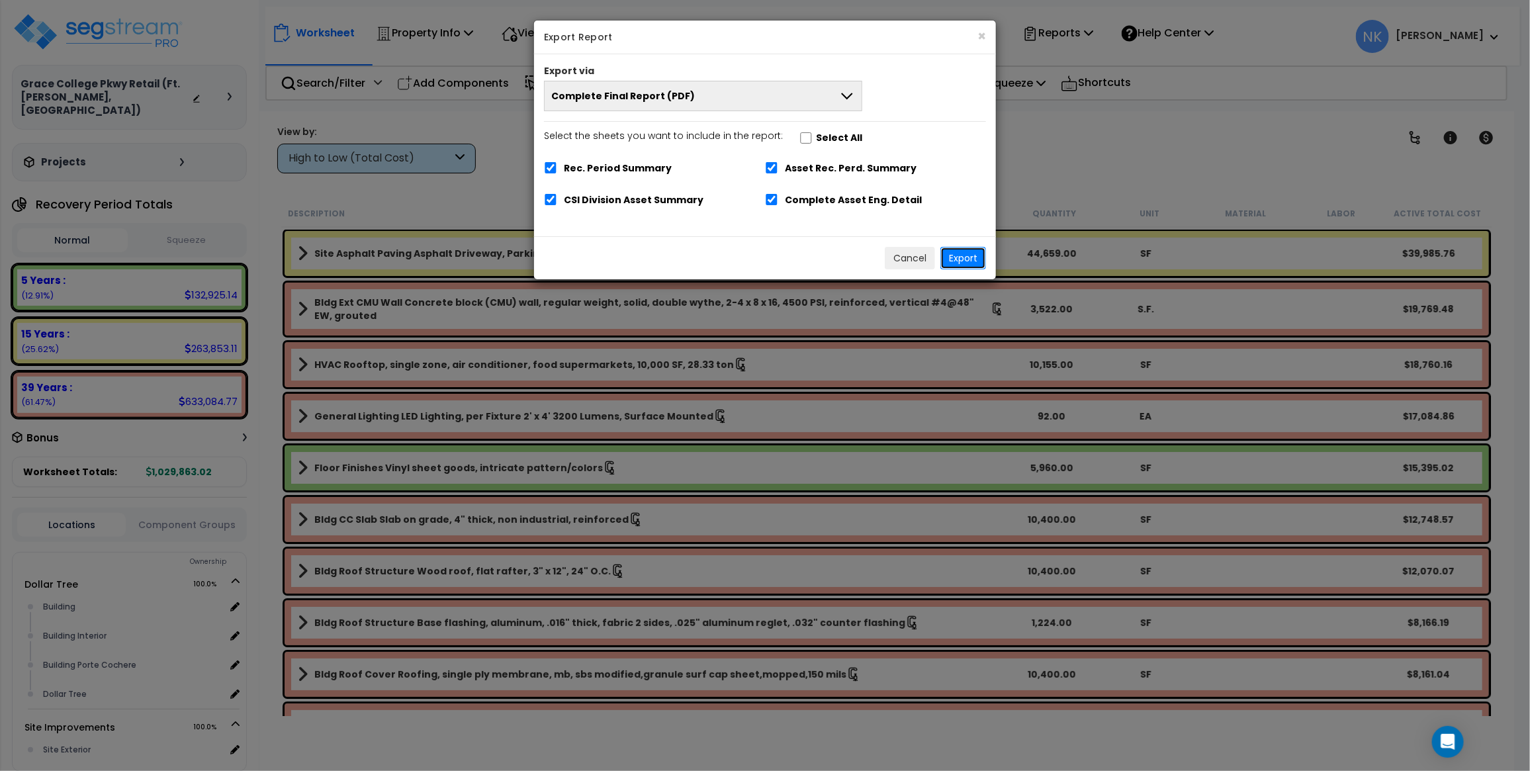
click at [956, 261] on button "Export" at bounding box center [964, 258] width 46 height 23
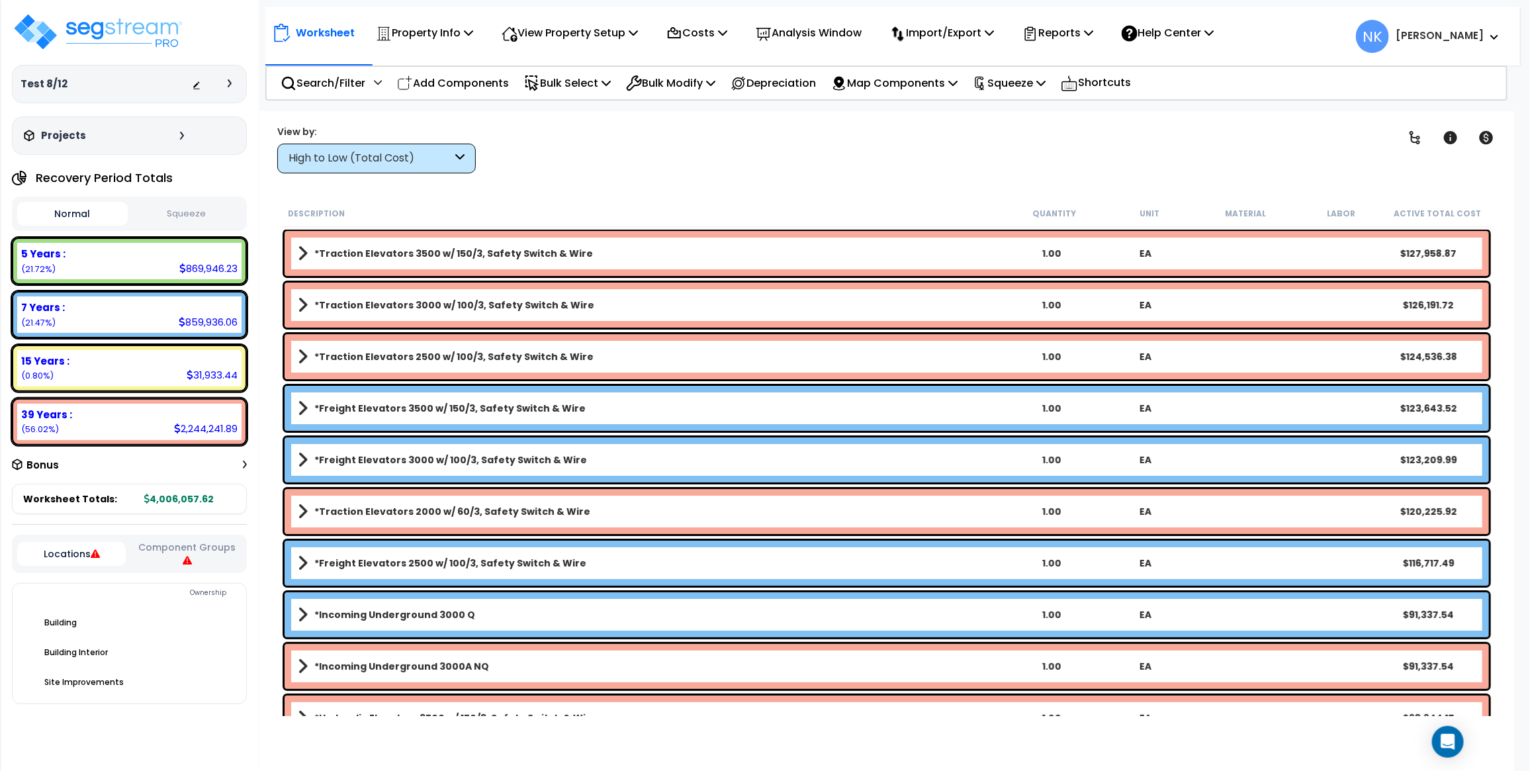
click at [230, 87] on icon at bounding box center [230, 83] width 4 height 8
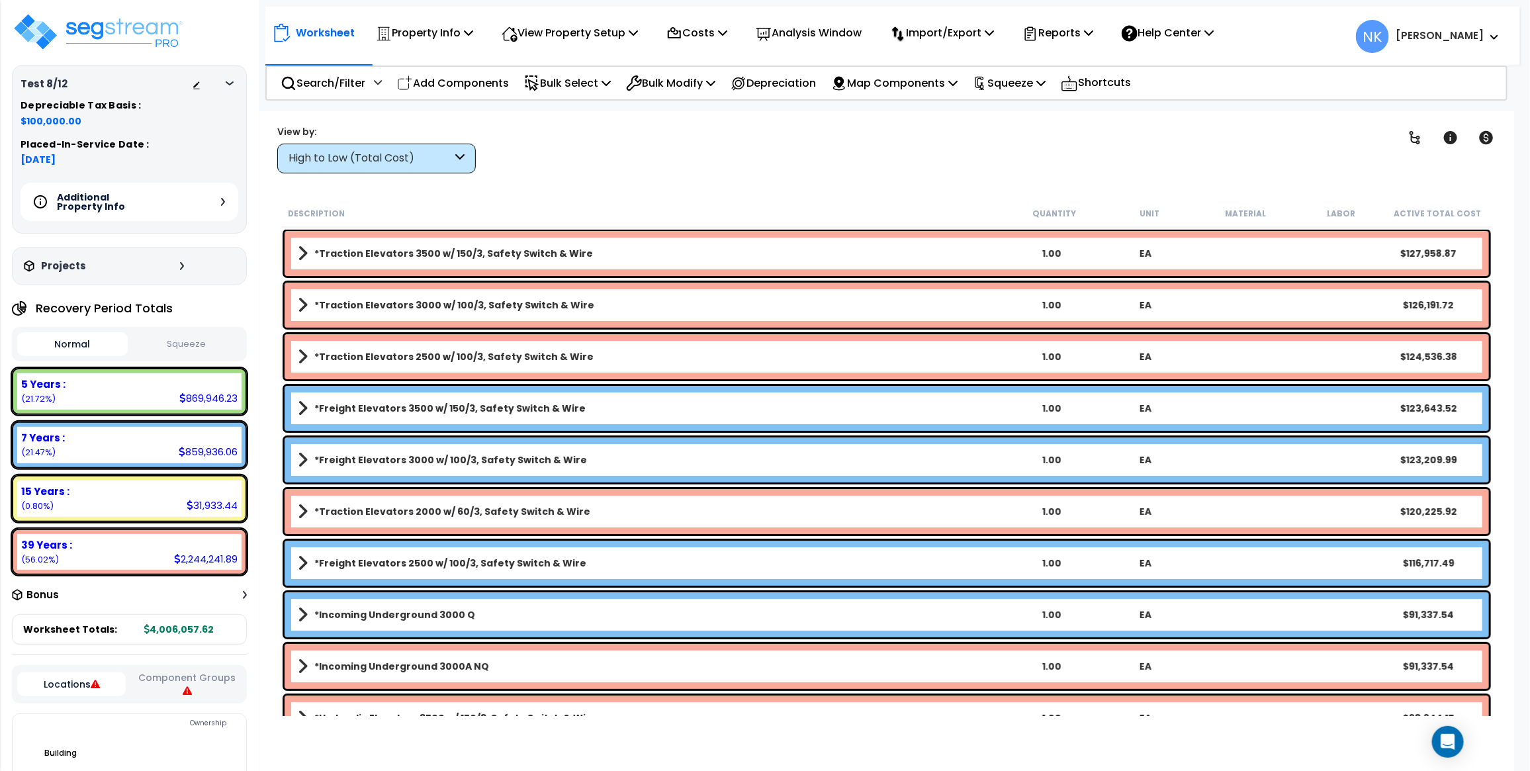
click at [219, 210] on div "Additional Property Info" at bounding box center [130, 202] width 218 height 38
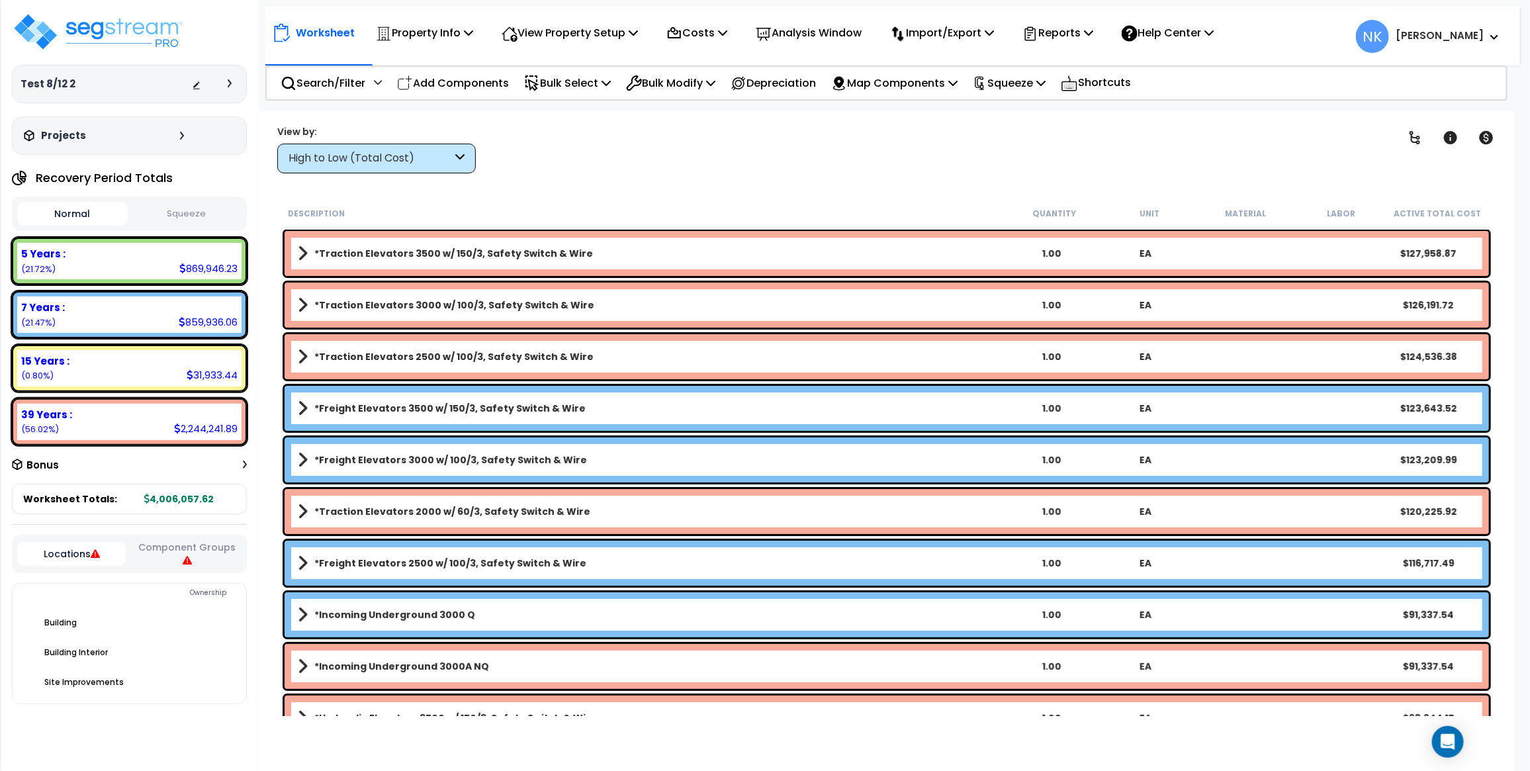
click at [229, 88] on div at bounding box center [215, 83] width 46 height 13
click at [229, 87] on icon at bounding box center [230, 83] width 4 height 8
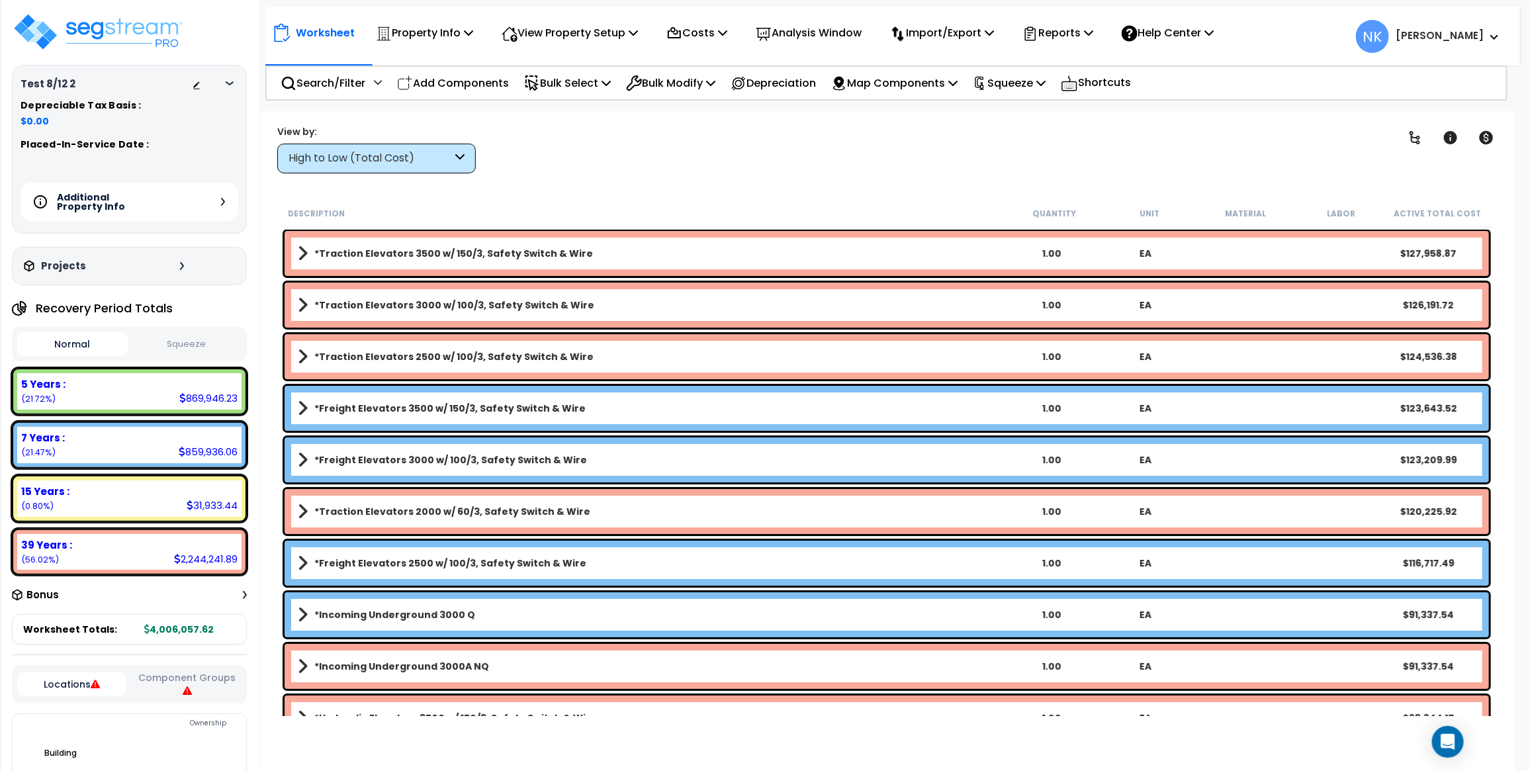
click at [221, 199] on icon at bounding box center [223, 202] width 4 height 8
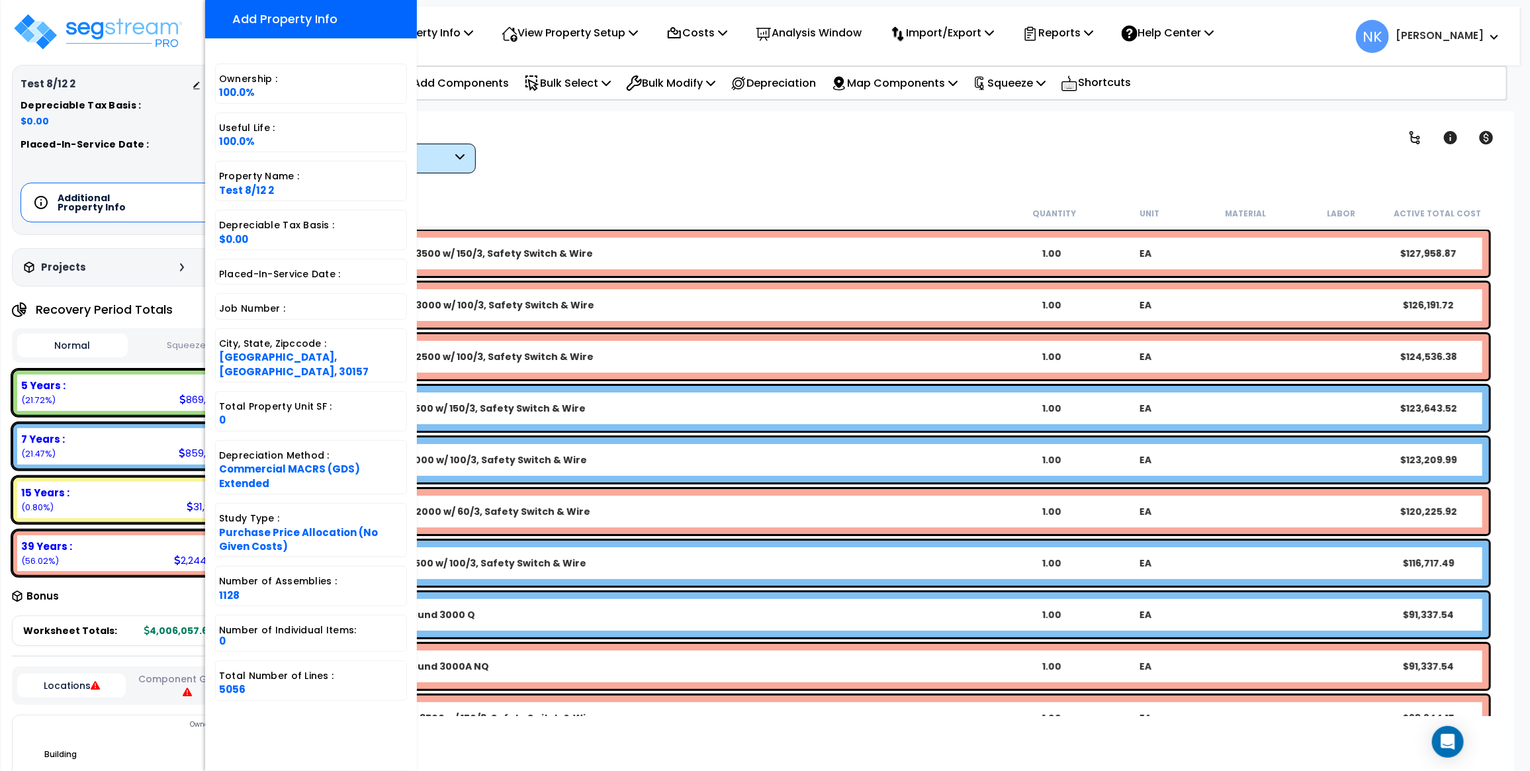
click at [627, 147] on div "Clear Filters" at bounding box center [933, 148] width 882 height 49
